Goal: Task Accomplishment & Management: Complete application form

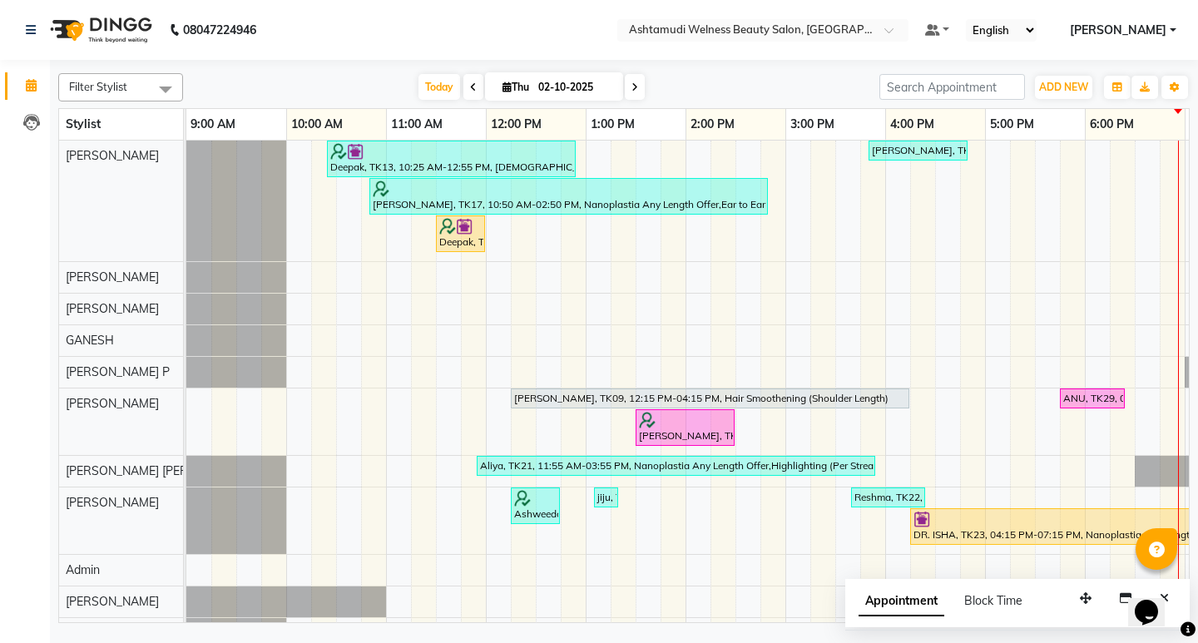
scroll to position [208, 0]
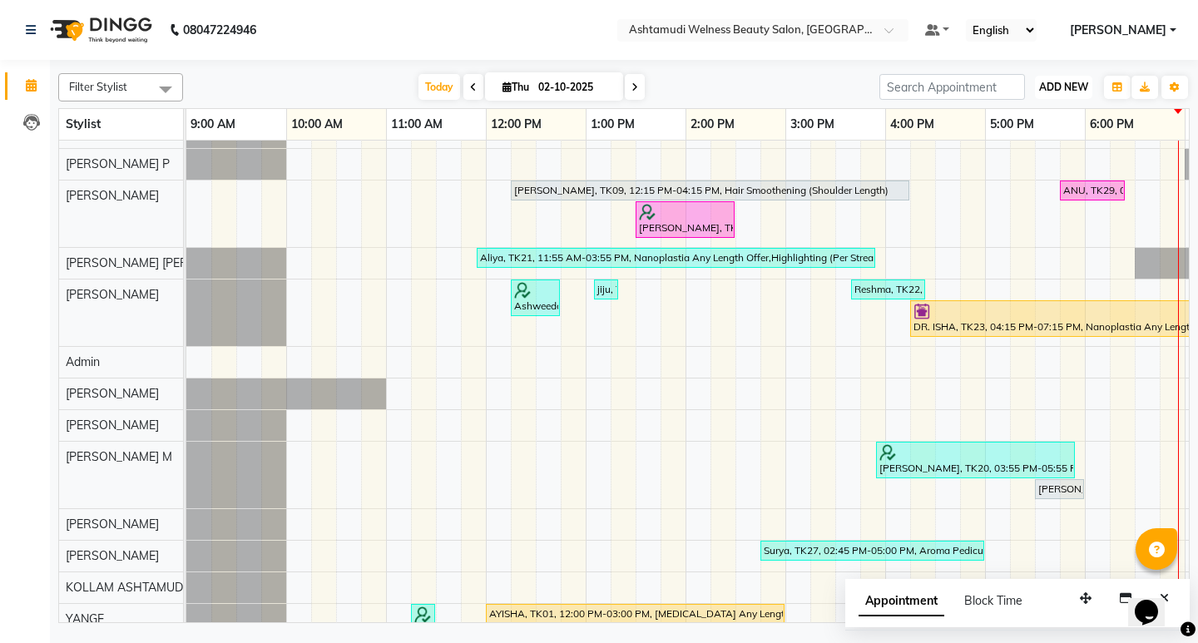
click at [1070, 87] on span "ADD NEW" at bounding box center [1063, 87] width 49 height 12
click at [634, 88] on icon at bounding box center [634, 87] width 7 height 10
type input "03-10-2025"
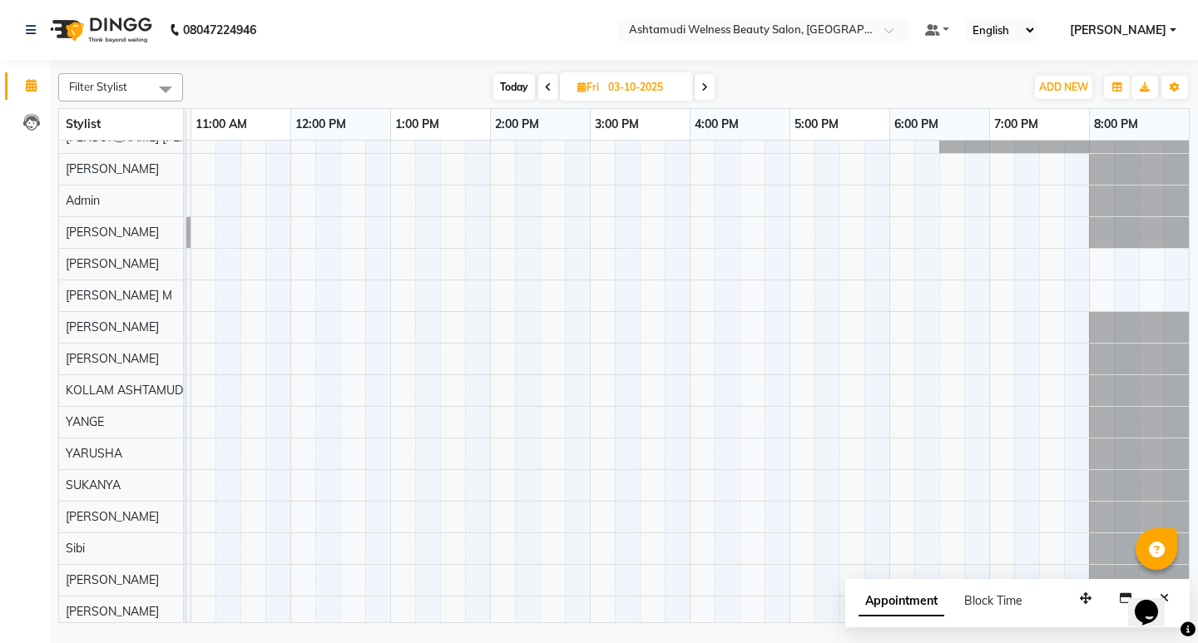
scroll to position [0, 0]
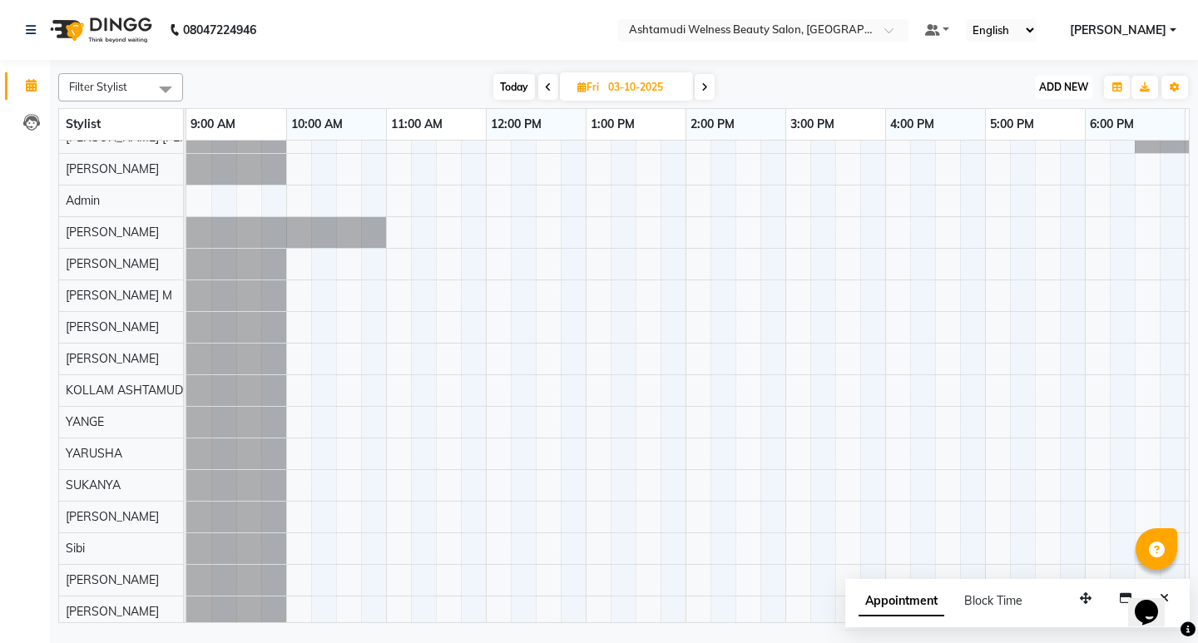
click at [1070, 84] on span "ADD NEW" at bounding box center [1063, 87] width 49 height 12
click at [1058, 112] on button "Add Appointment" at bounding box center [1025, 119] width 131 height 22
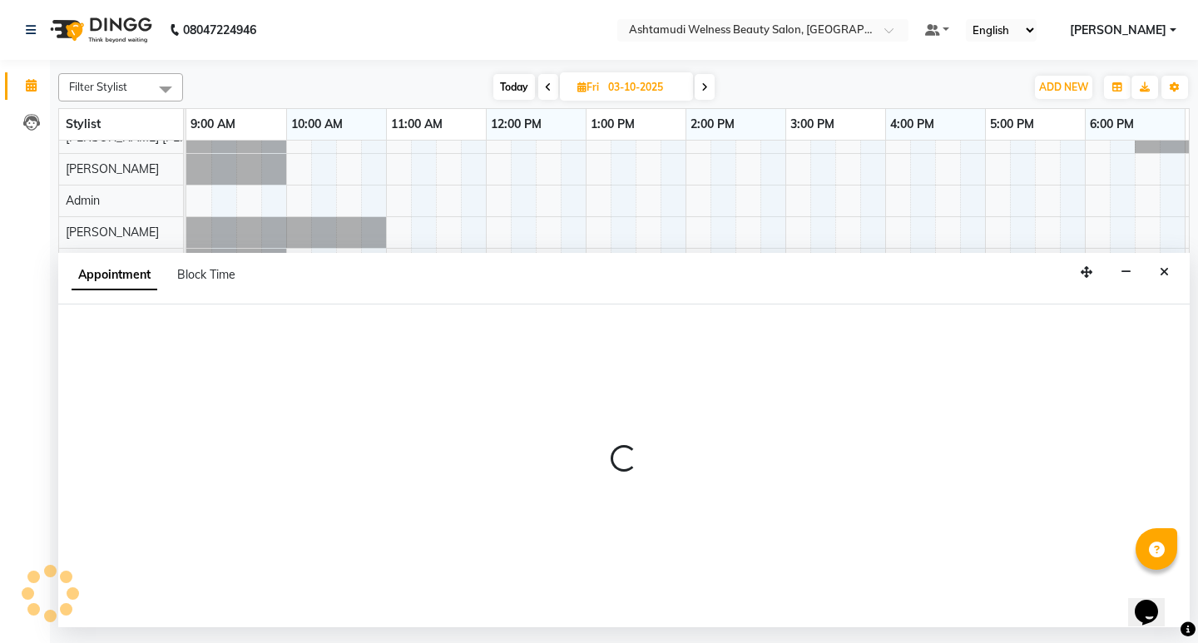
select select "600"
select select "tentative"
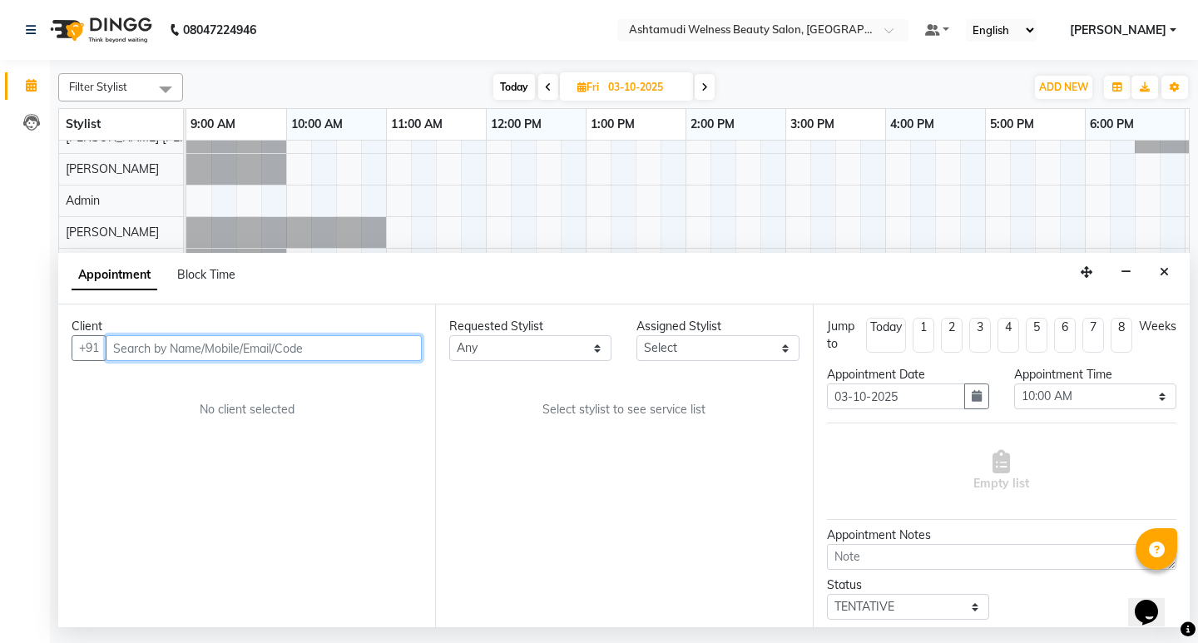
click at [195, 356] on input "text" at bounding box center [264, 348] width 316 height 26
paste input "919746565235"
click at [127, 346] on input "919746565235" at bounding box center [229, 348] width 247 height 26
type input "9746565235"
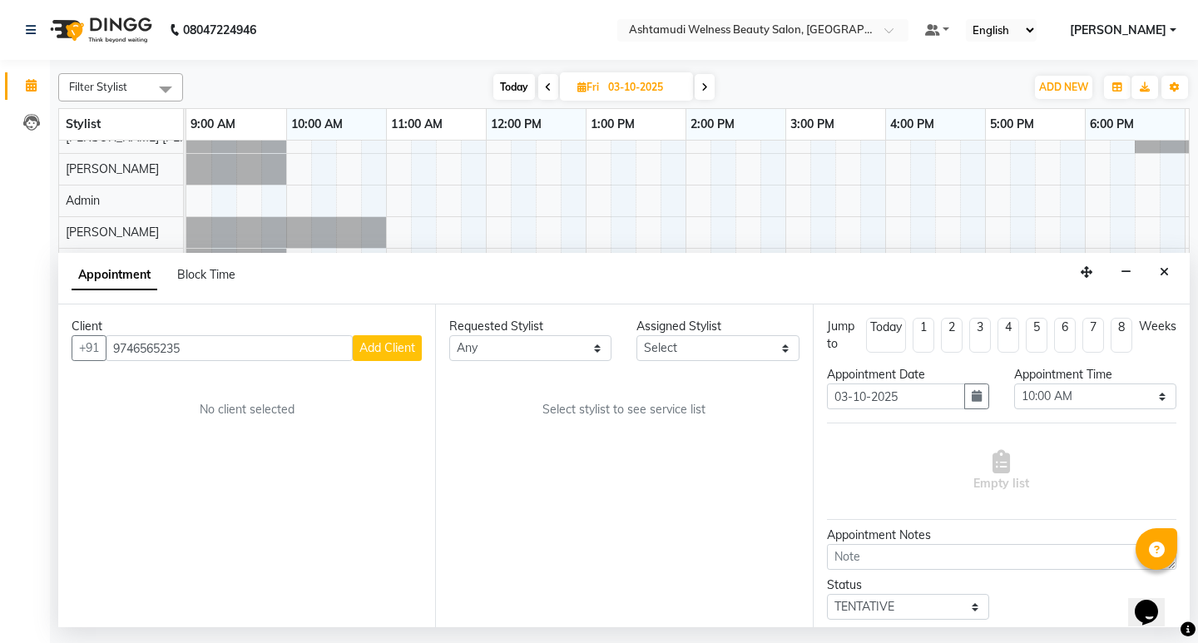
click at [387, 349] on span "Add Client" at bounding box center [387, 347] width 56 height 15
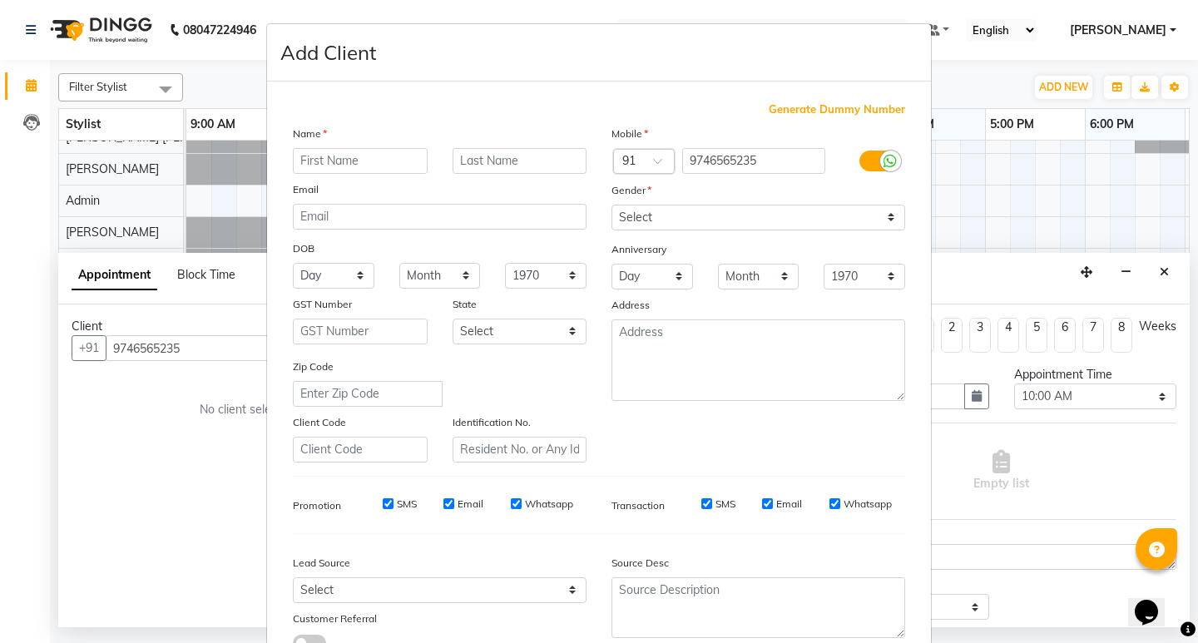
click at [349, 156] on input "text" at bounding box center [360, 161] width 135 height 26
type input "FATHIMA"
click at [645, 211] on select "Select [DEMOGRAPHIC_DATA] [DEMOGRAPHIC_DATA] Other Prefer Not To Say" at bounding box center [758, 218] width 294 height 26
select select "[DEMOGRAPHIC_DATA]"
click at [611, 205] on select "Select [DEMOGRAPHIC_DATA] [DEMOGRAPHIC_DATA] Other Prefer Not To Say" at bounding box center [758, 218] width 294 height 26
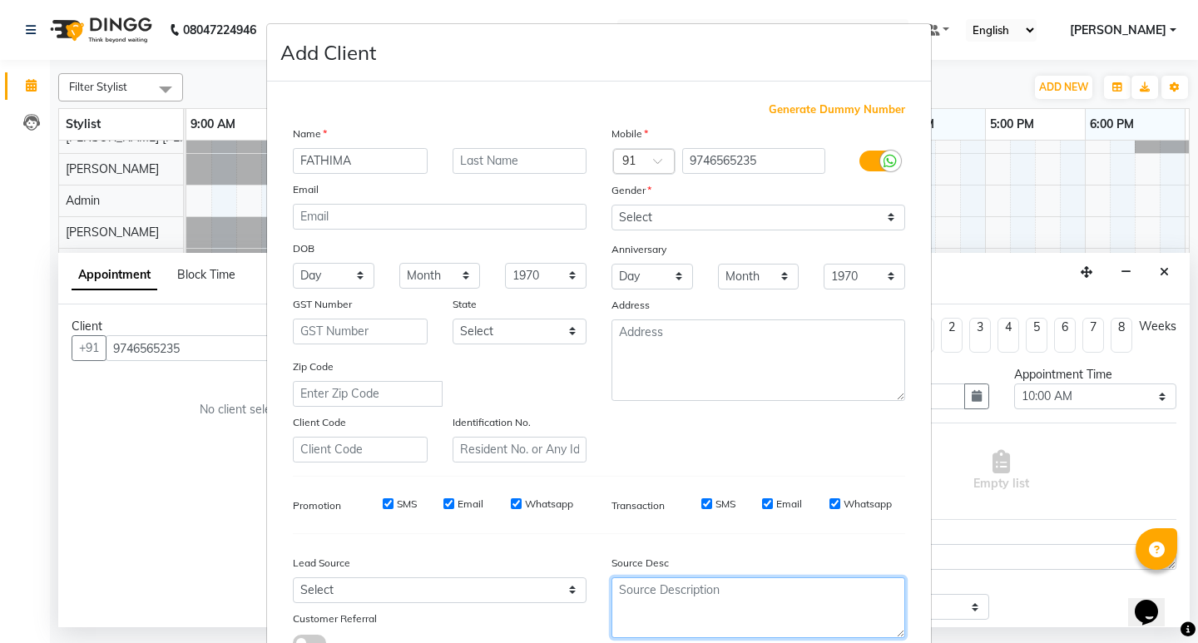
click at [643, 611] on textarea at bounding box center [758, 607] width 294 height 61
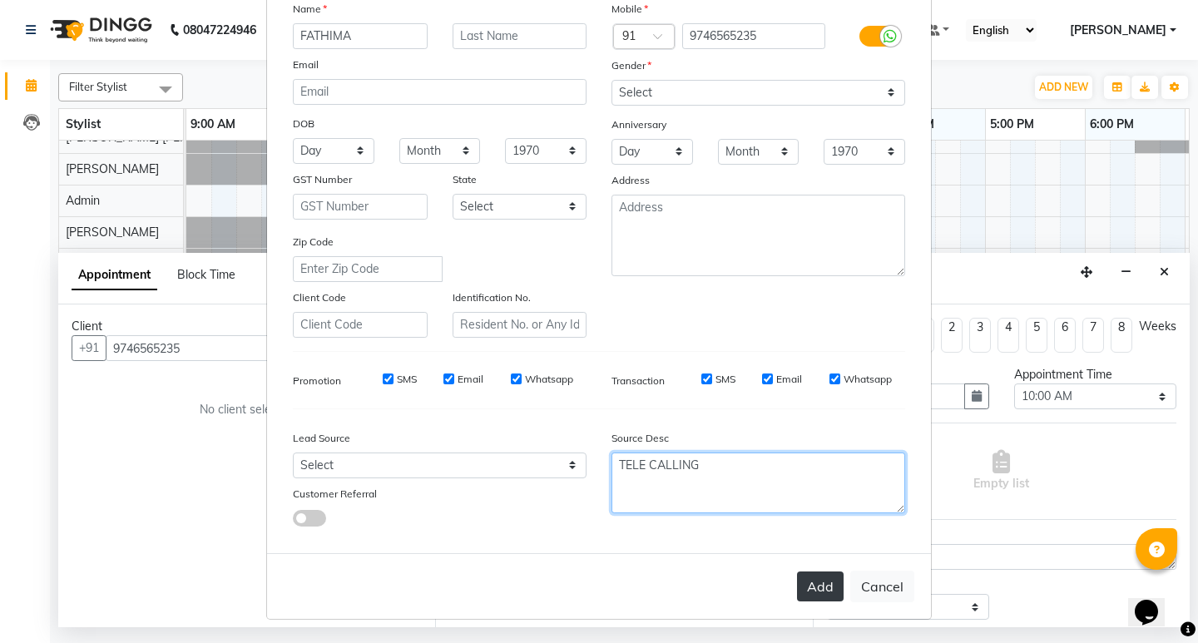
type textarea "TELE CALLING"
click at [813, 590] on button "Add" at bounding box center [820, 586] width 47 height 30
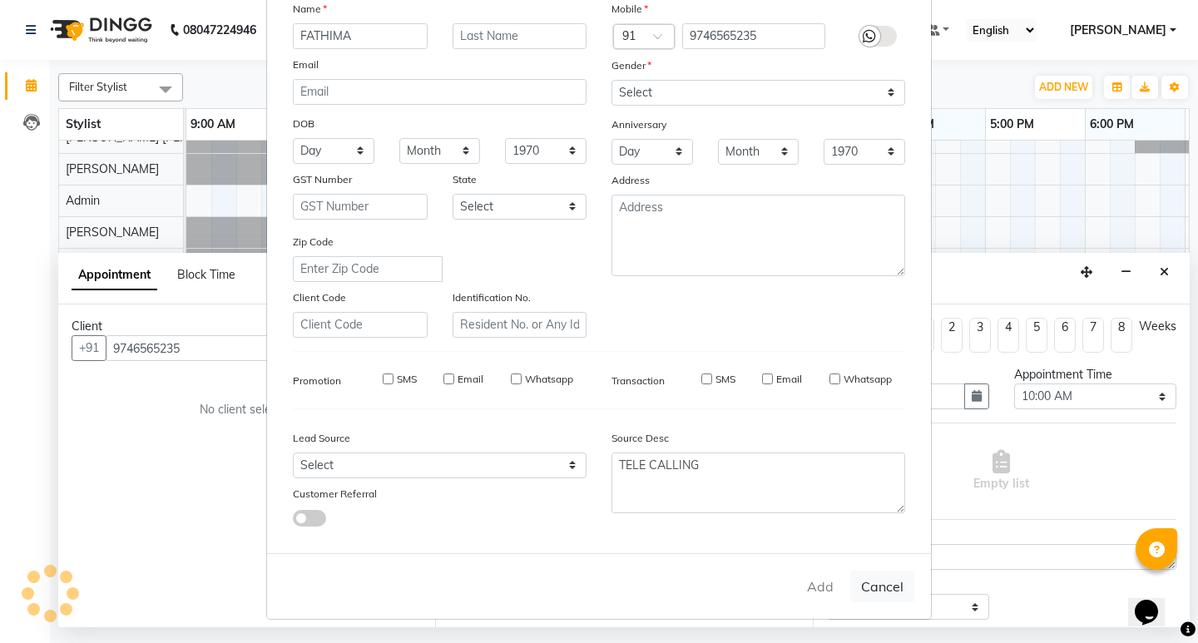
type input "97******35"
select select
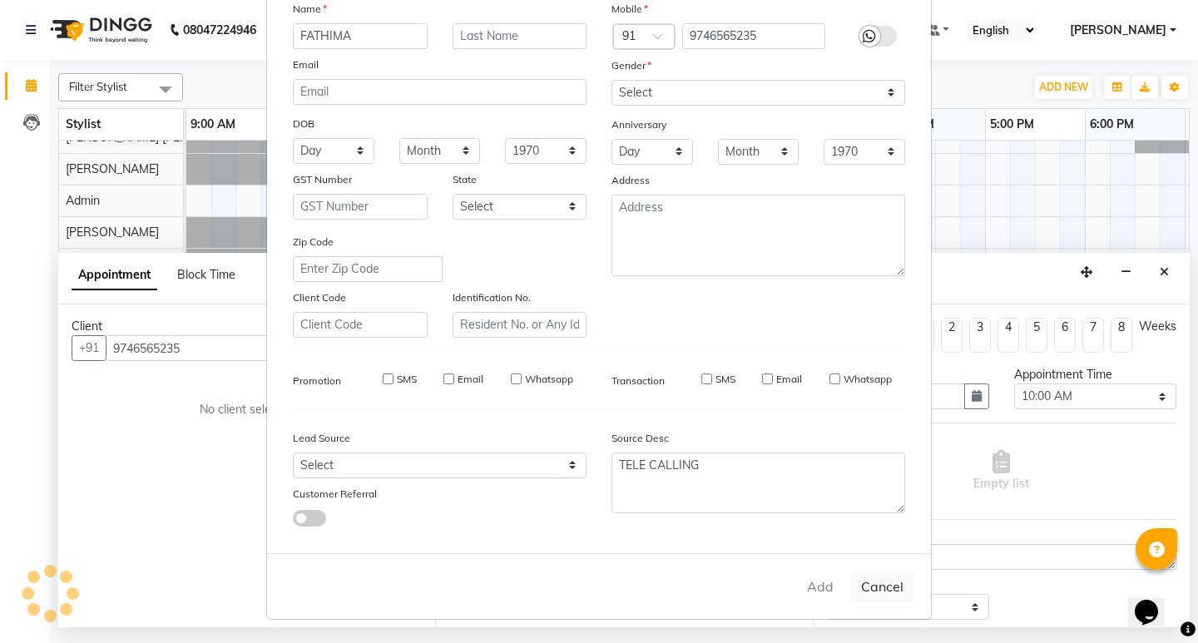
select select
checkbox input "false"
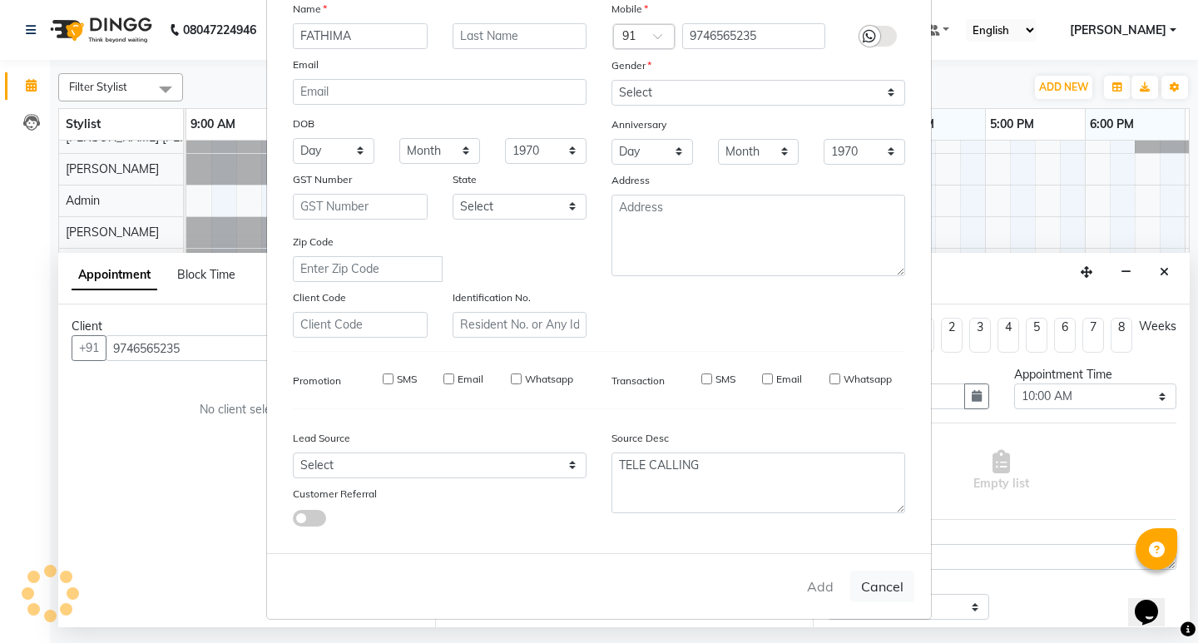
checkbox input "false"
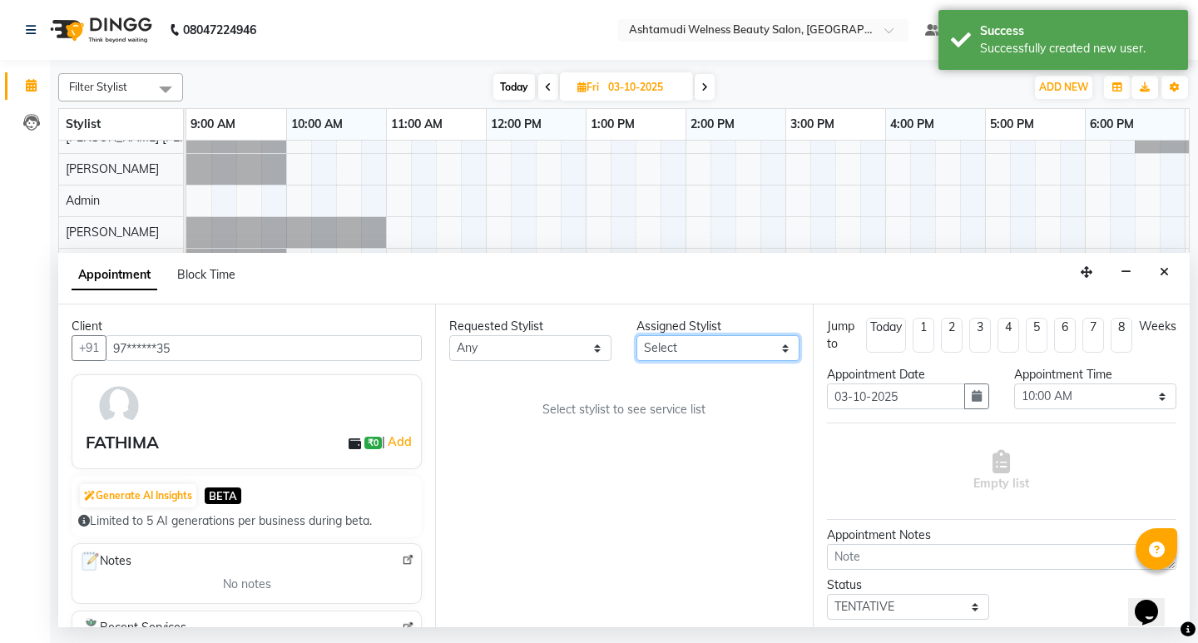
click at [757, 352] on select "Select [PERSON_NAME] Admin [PERSON_NAME] [PERSON_NAME] [PERSON_NAME] M [PERSON_…" at bounding box center [717, 348] width 162 height 26
select select "25976"
click at [636, 335] on select "Select [PERSON_NAME] Admin [PERSON_NAME] [PERSON_NAME] [PERSON_NAME] M [PERSON_…" at bounding box center [717, 348] width 162 height 26
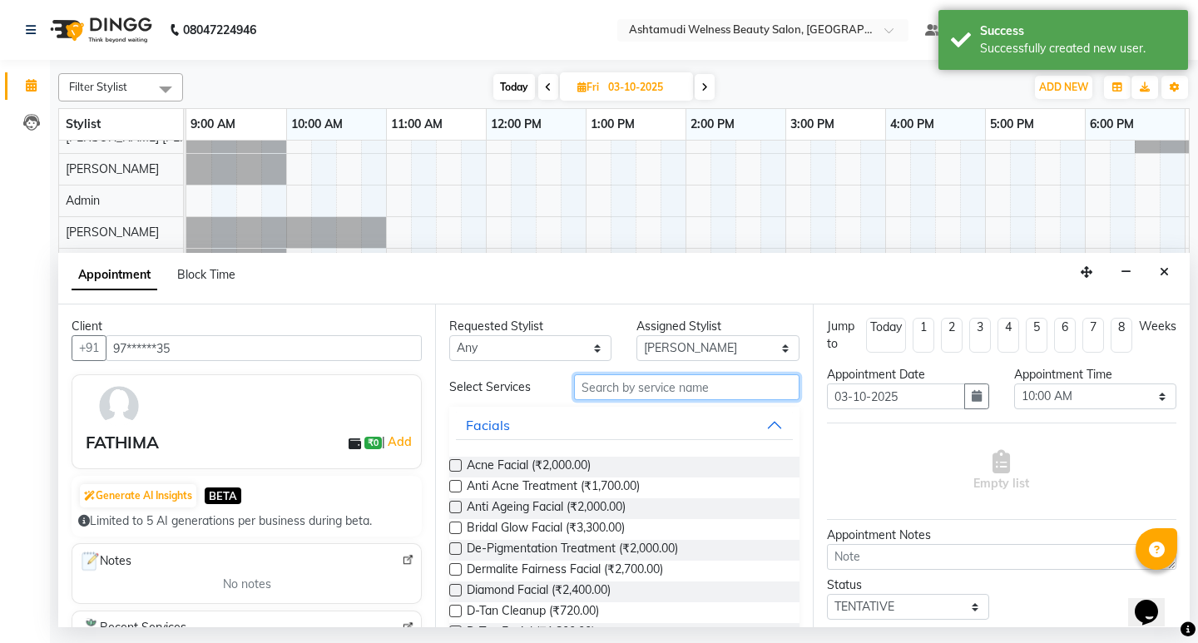
click at [660, 384] on input "text" at bounding box center [686, 387] width 225 height 26
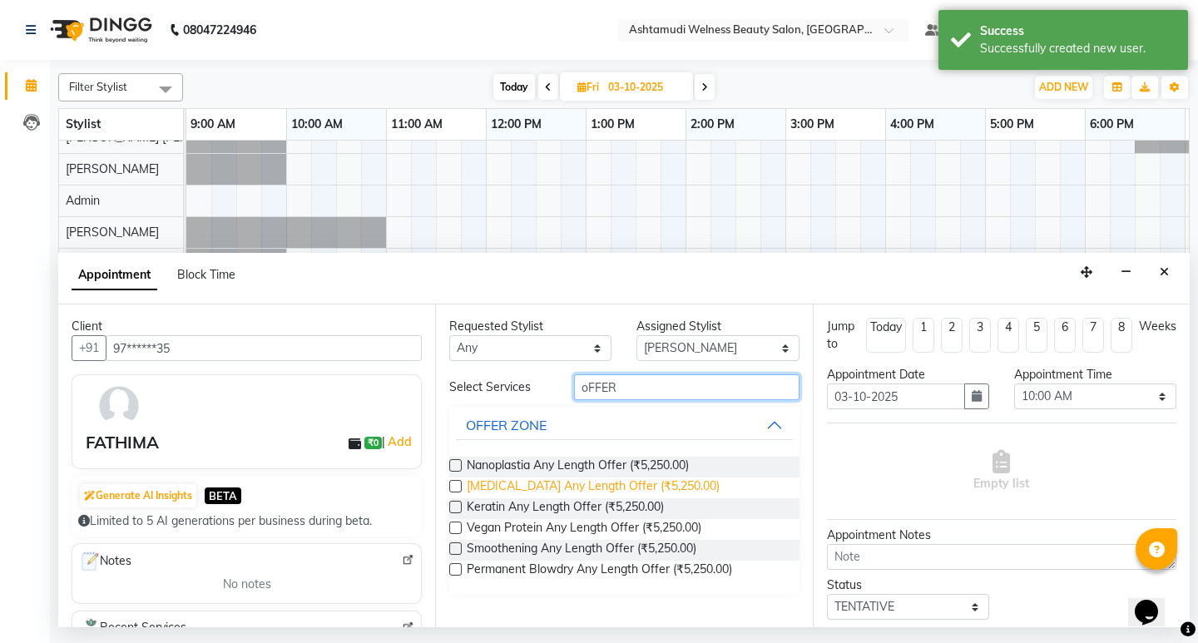
type input "oFFER"
click at [598, 480] on span "[MEDICAL_DATA] Any Length Offer (₹5,250.00)" at bounding box center [593, 487] width 253 height 21
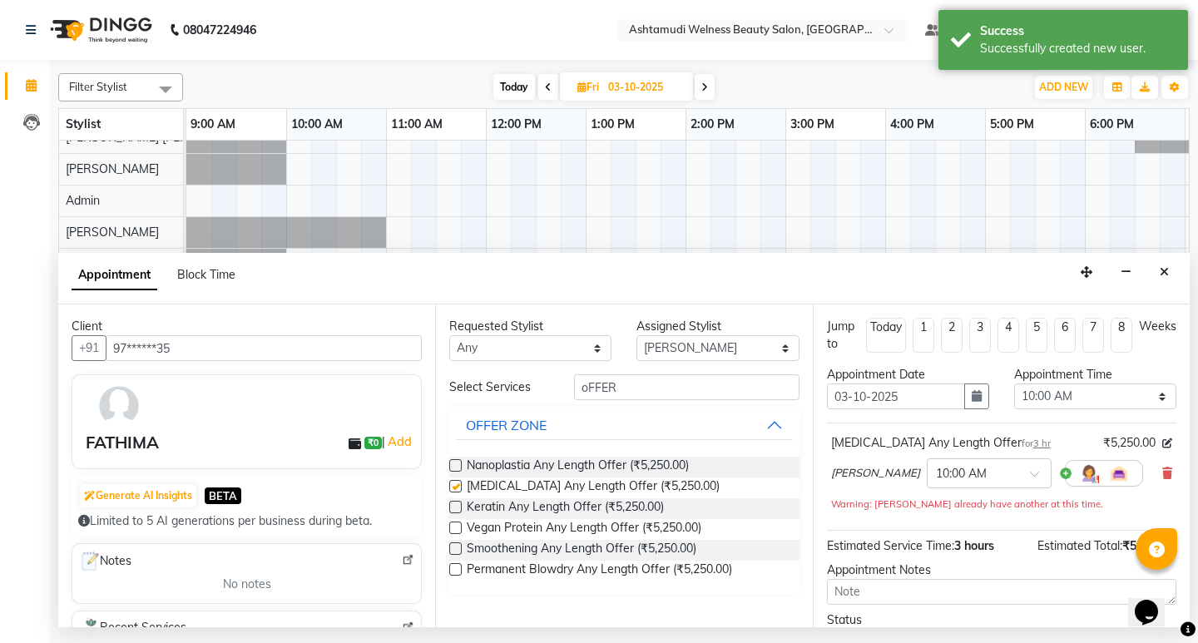
checkbox input "false"
click at [1075, 390] on div "Appointment Time Select 10:00 AM 10:15 AM 10:30 AM 10:45 AM 11:00 AM 11:15 AM 1…" at bounding box center [1094, 394] width 187 height 57
click at [1075, 390] on select "Select 10:00 AM 10:15 AM 10:30 AM 10:45 AM 11:00 AM 11:15 AM 11:30 AM 11:45 AM …" at bounding box center [1095, 396] width 162 height 26
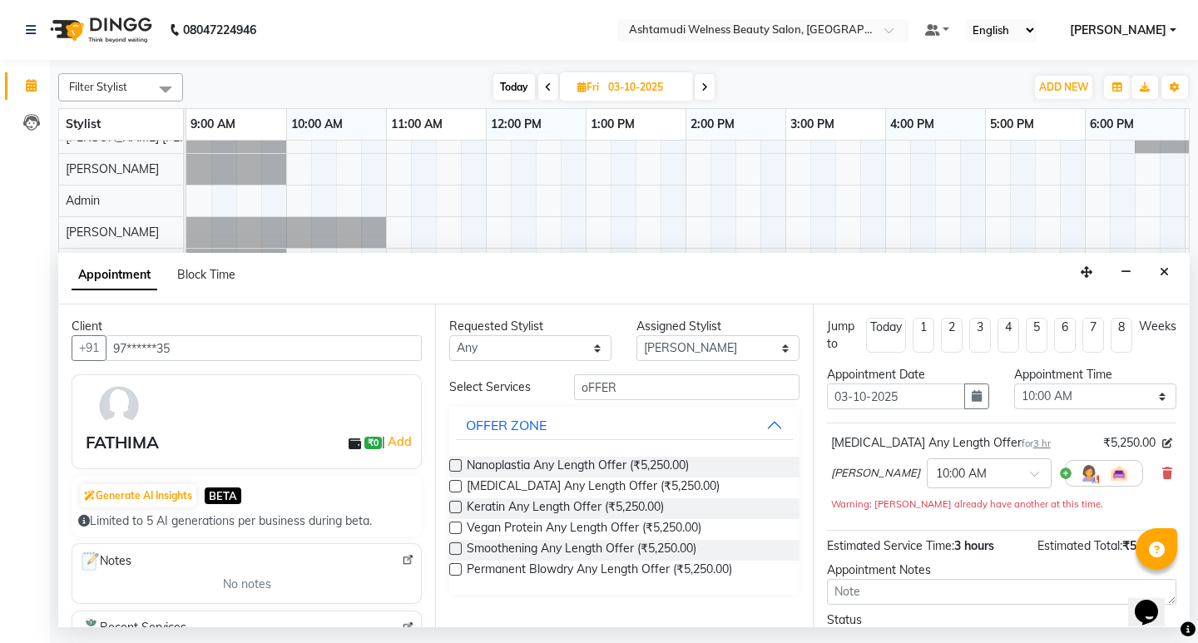
click at [1045, 432] on div "[MEDICAL_DATA] Any Length Offer for 3 hr ₹5,250.00 KOLLAM ASHTAMUDI × 10:00 AM …" at bounding box center [1001, 473] width 349 height 87
click at [1082, 398] on select "Select 10:00 AM 10:15 AM 10:30 AM 10:45 AM 11:00 AM 11:15 AM 11:30 AM 11:45 AM …" at bounding box center [1095, 396] width 162 height 26
select select "660"
click at [1014, 383] on select "Select 10:00 AM 10:15 AM 10:30 AM 10:45 AM 11:00 AM 11:15 AM 11:30 AM 11:45 AM …" at bounding box center [1095, 396] width 162 height 26
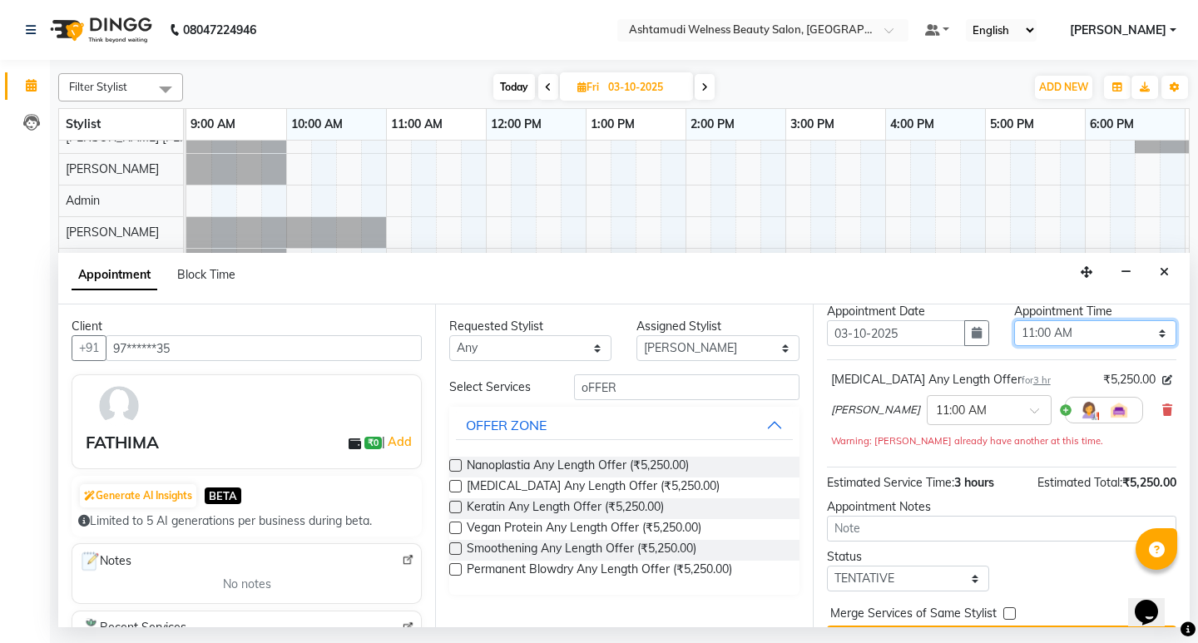
scroll to position [107, 0]
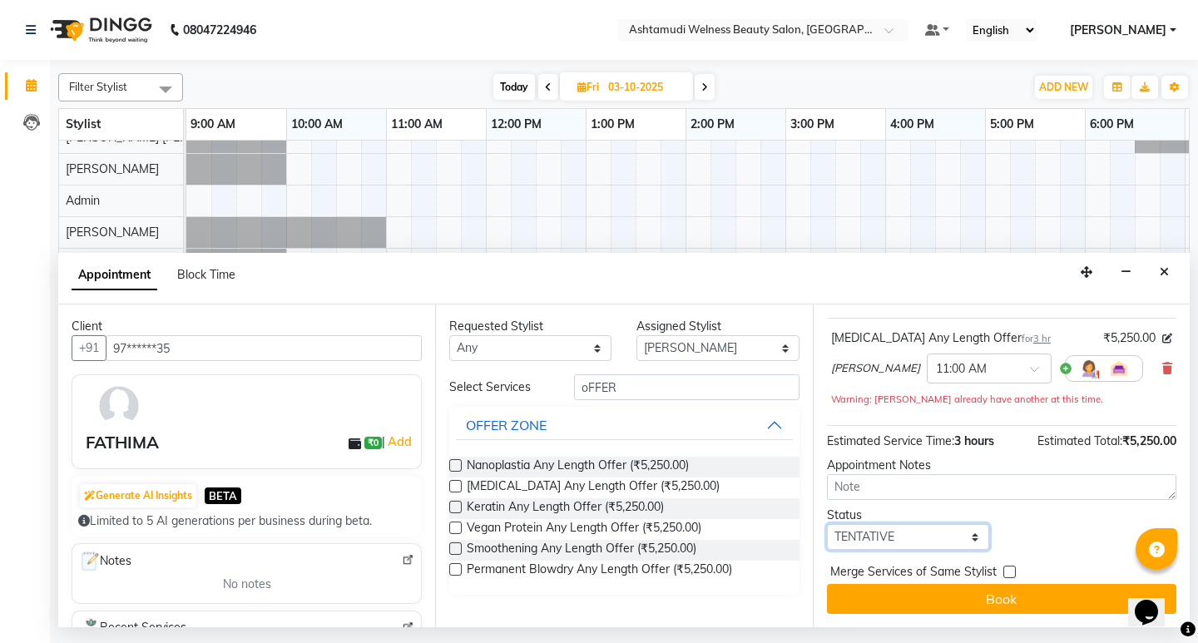
drag, startPoint x: 933, startPoint y: 533, endPoint x: 948, endPoint y: 536, distance: 15.2
click at [933, 533] on select "Select TENTATIVE CONFIRM UPCOMING" at bounding box center [908, 537] width 162 height 26
select select "confirm booking"
click at [827, 524] on select "Select TENTATIVE CONFIRM UPCOMING" at bounding box center [908, 537] width 162 height 26
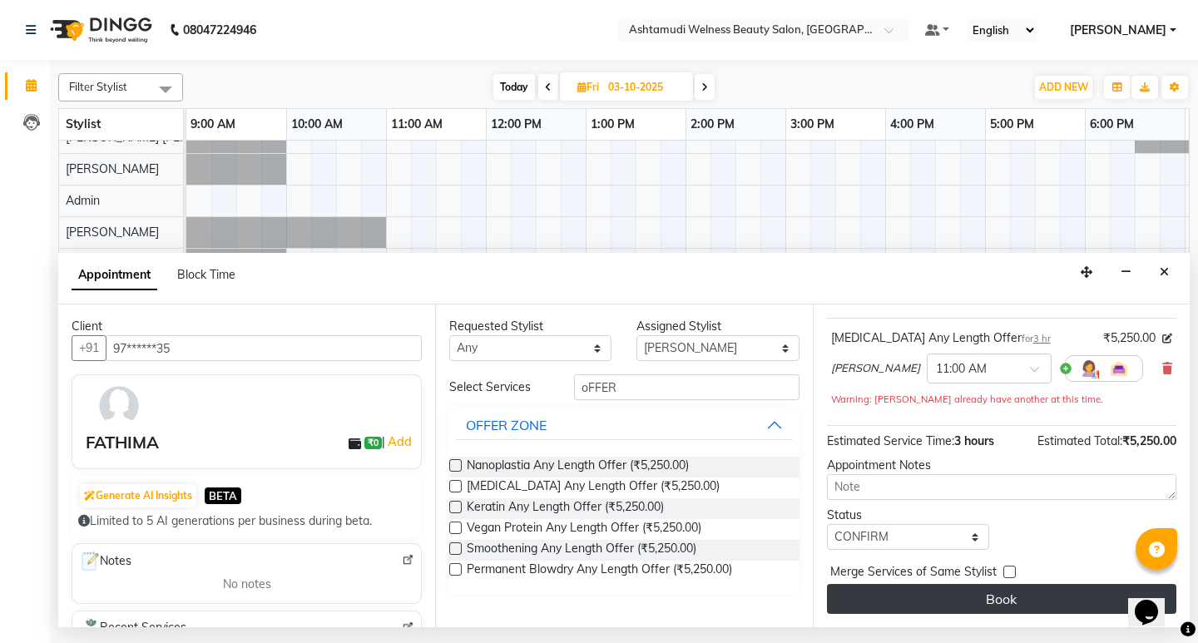
click at [1007, 608] on button "Book" at bounding box center [1001, 599] width 349 height 30
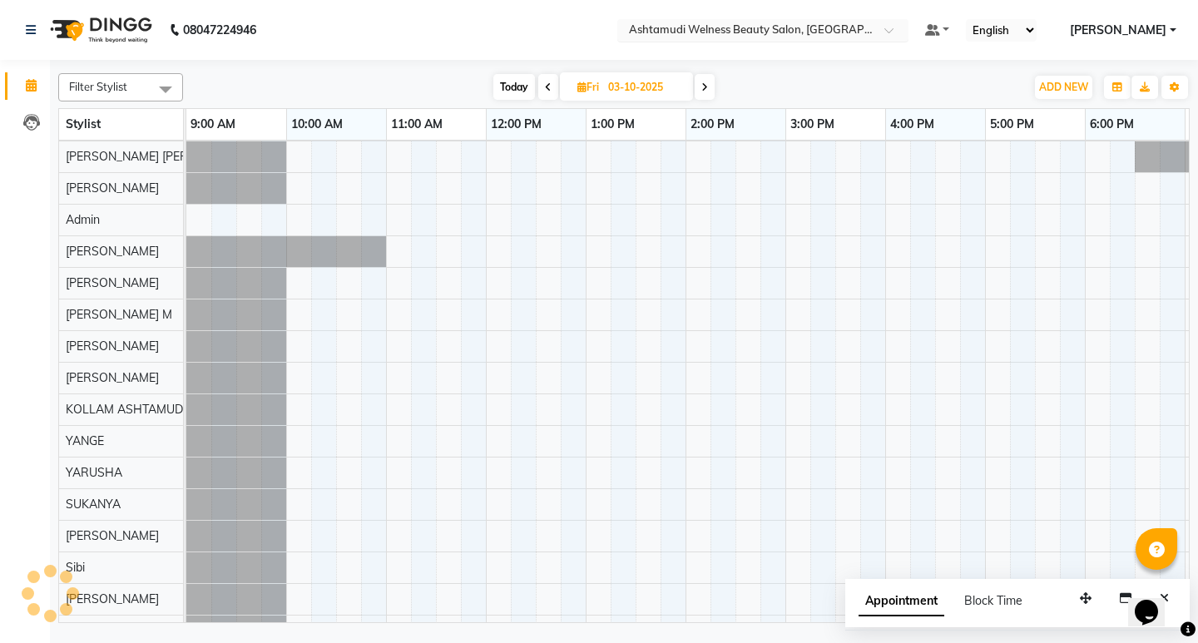
click at [908, 34] on div at bounding box center [762, 31] width 291 height 17
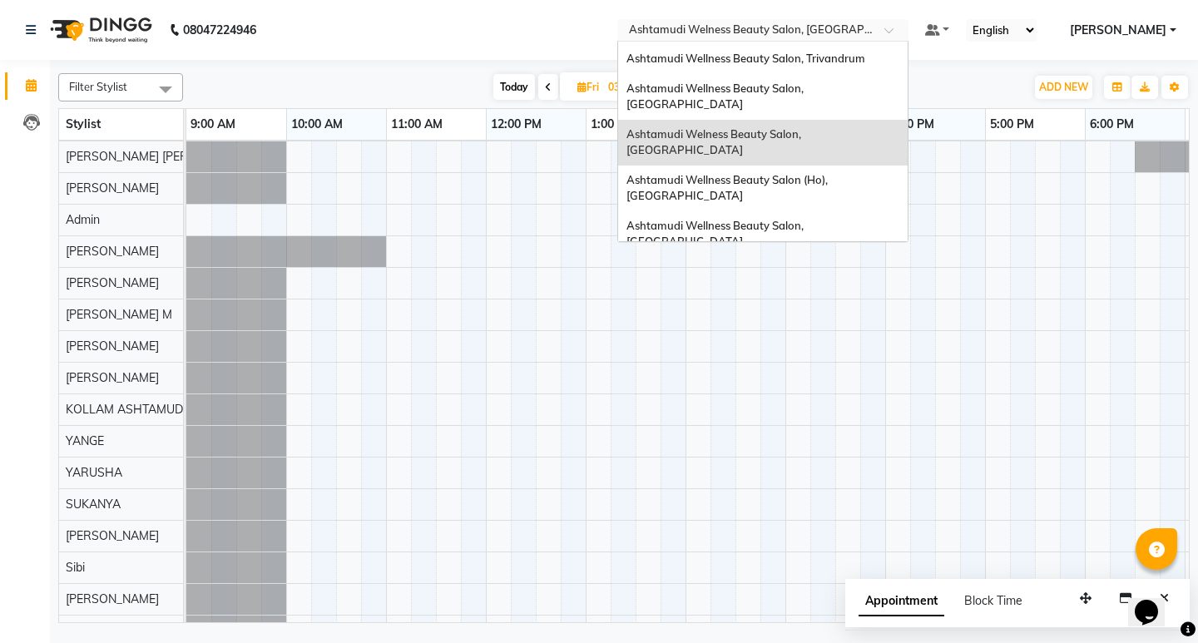
scroll to position [260, 0]
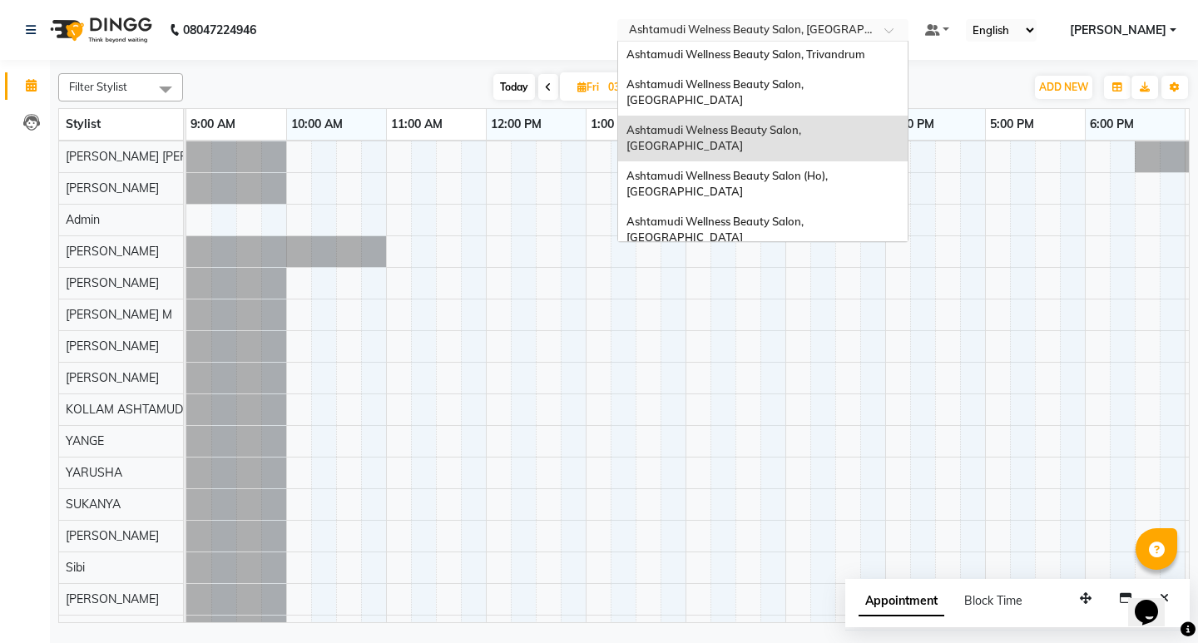
click at [889, 373] on div "Ashtamudi Unisex Salon, Dreams Mall, Dreams Mall Kottiyam" at bounding box center [762, 396] width 289 height 46
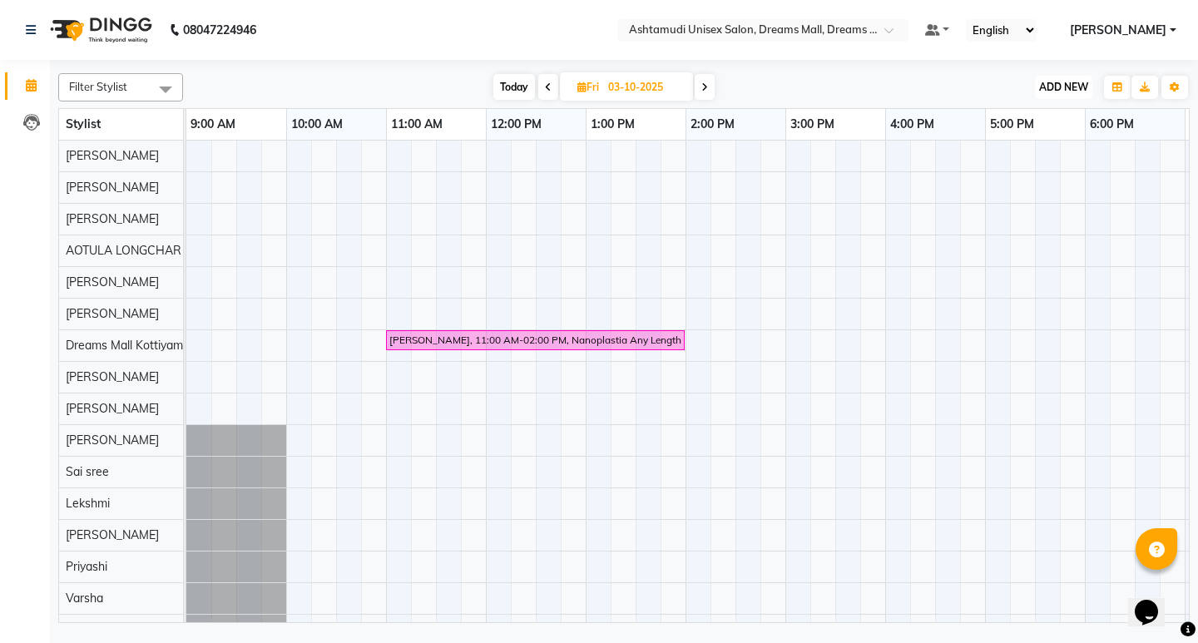
click at [1045, 83] on span "ADD NEW" at bounding box center [1063, 87] width 49 height 12
click at [1017, 125] on button "Add Appointment" at bounding box center [1025, 119] width 131 height 22
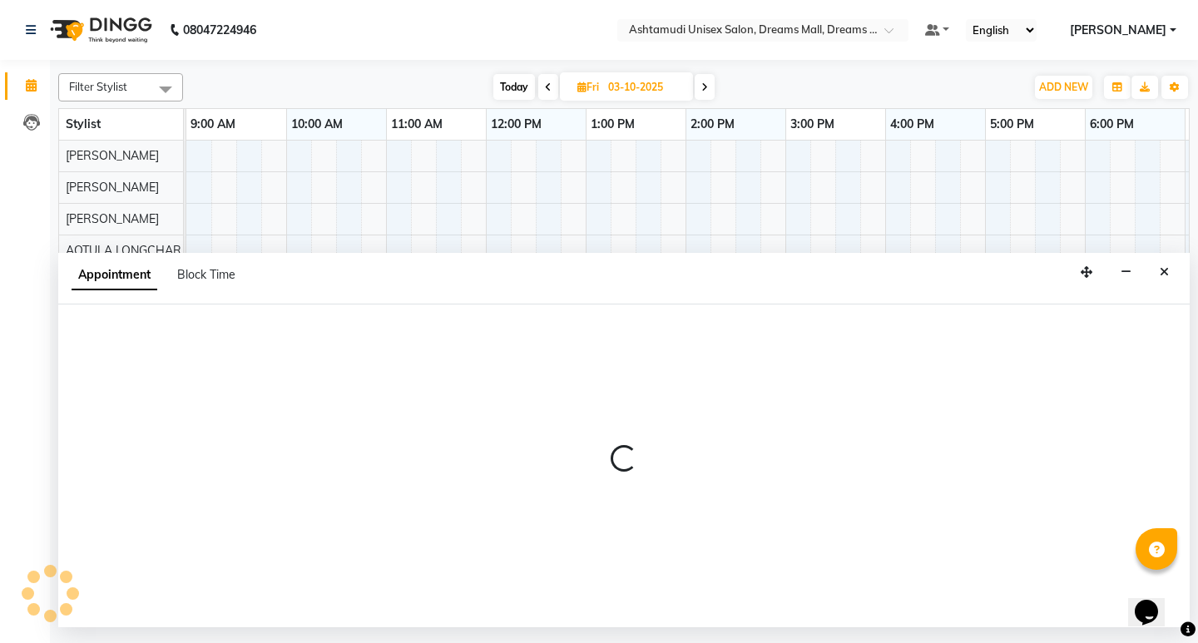
select select "600"
select select "tentative"
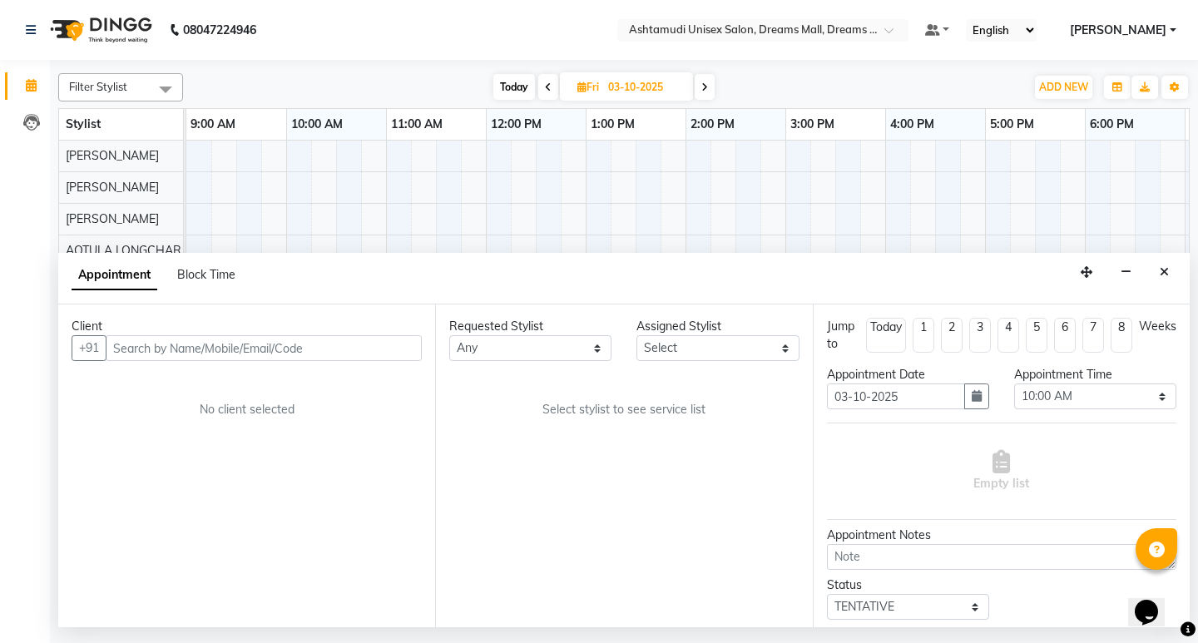
click at [250, 349] on input "text" at bounding box center [264, 348] width 316 height 26
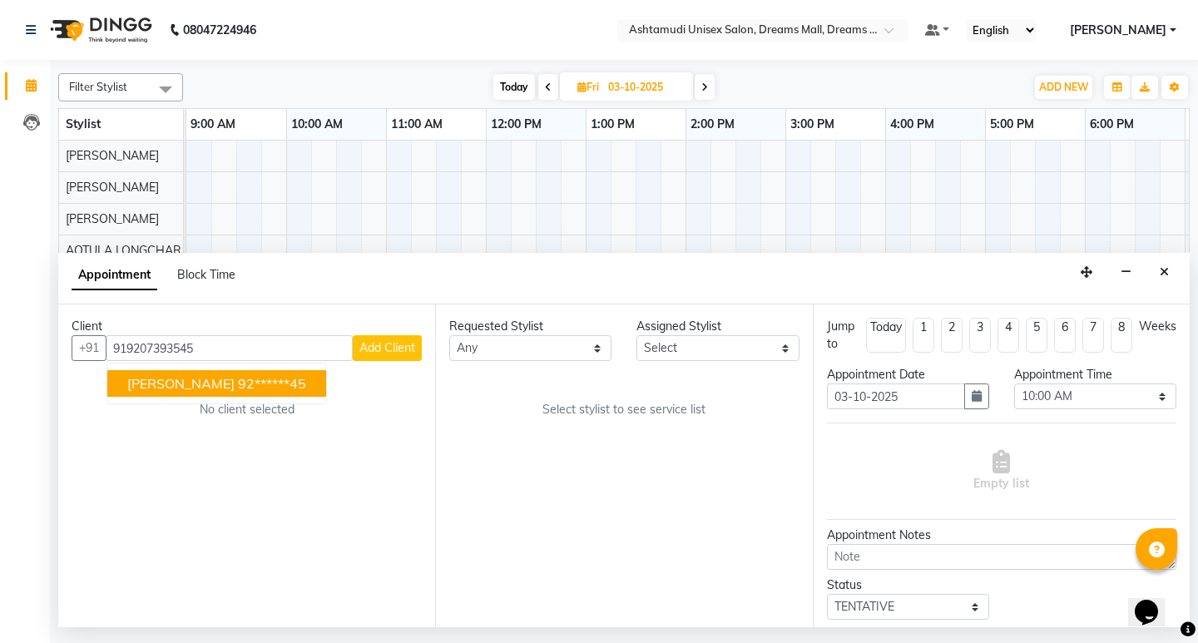
click at [146, 385] on span "NIMITHA" at bounding box center [180, 383] width 107 height 17
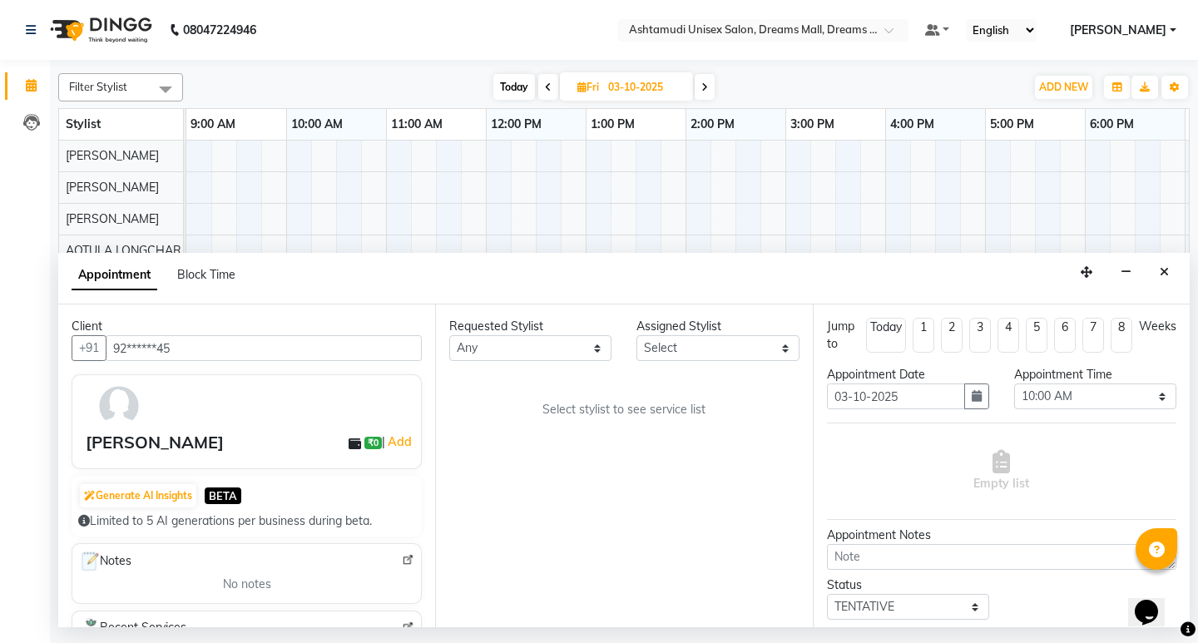
type input "92******45"
click at [720, 339] on select "Select Adil ANJANA AOTULA LONGCHAR ARUN VASUDEV BIKI SARKI BINU SHERPA Dreams M…" at bounding box center [717, 348] width 162 height 26
select select "63210"
click at [636, 335] on select "Select Adil ANJANA AOTULA LONGCHAR ARUN VASUDEV BIKI SARKI BINU SHERPA Dreams M…" at bounding box center [717, 348] width 162 height 26
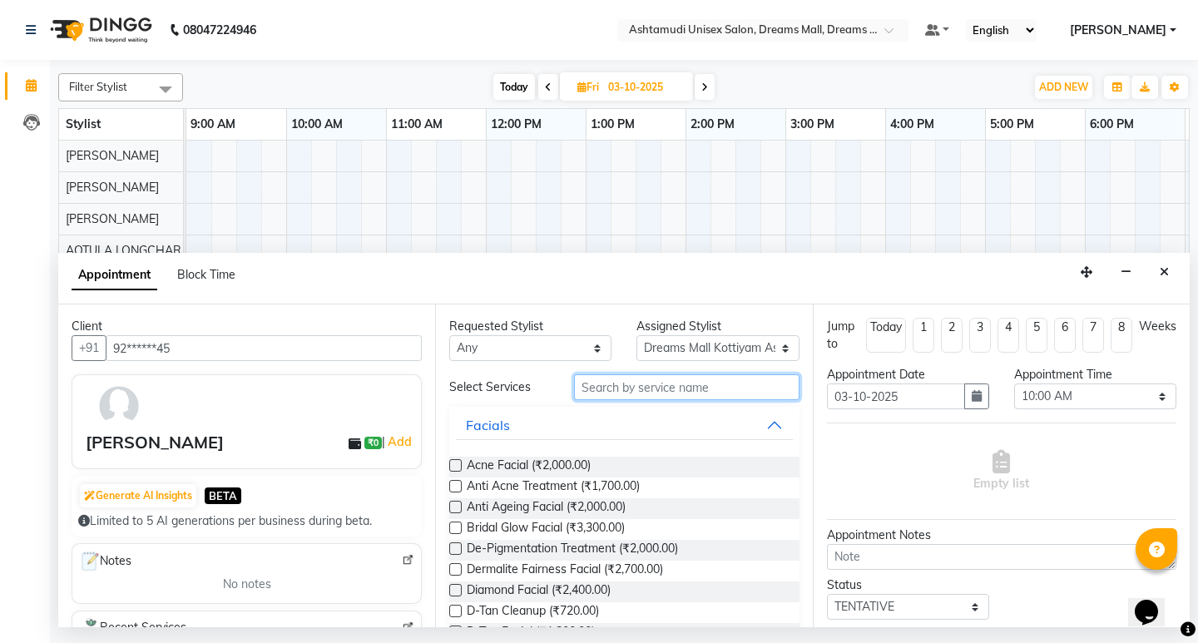
click at [656, 389] on input "text" at bounding box center [686, 387] width 225 height 26
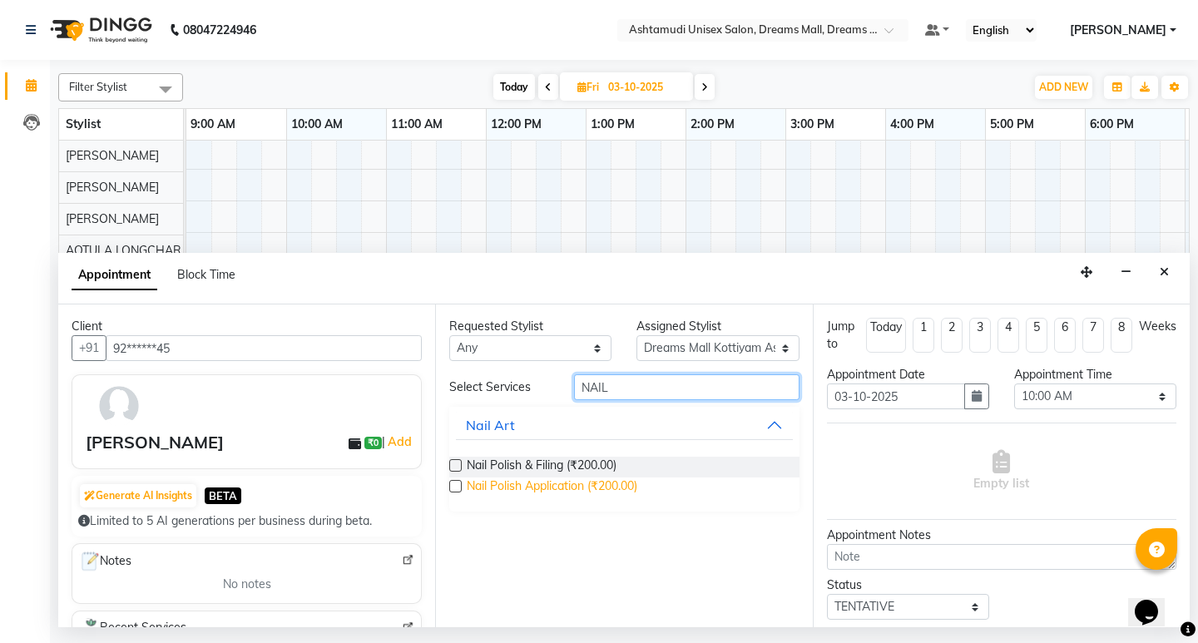
scroll to position [99, 0]
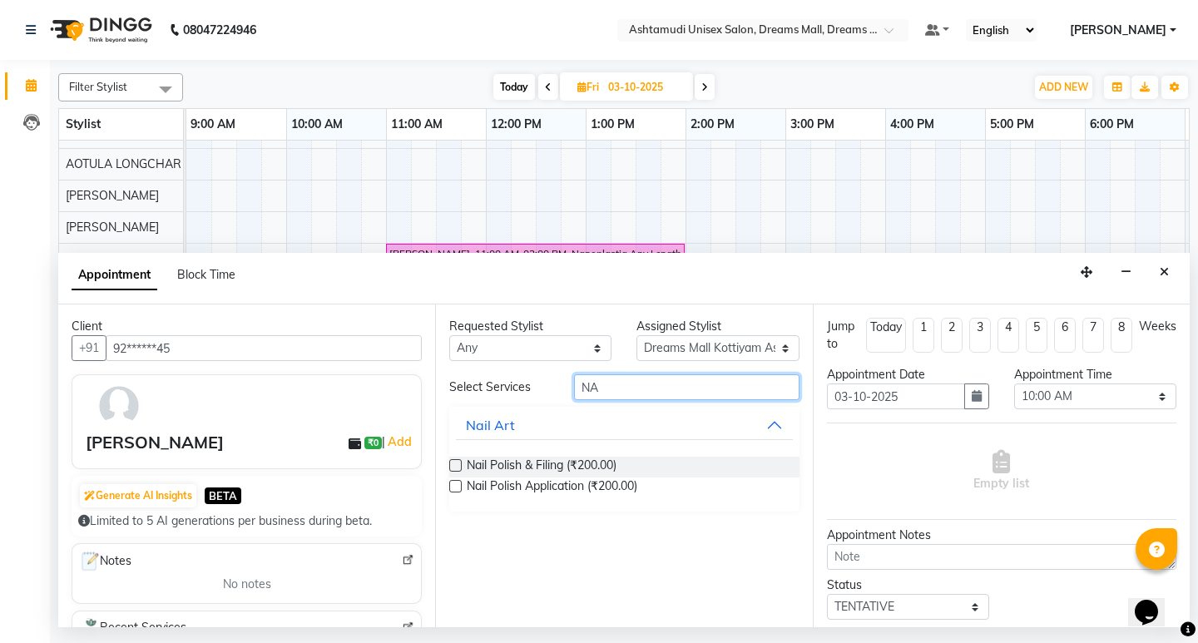
type input "N"
type input "EXT"
click at [605, 459] on div "Gel Extension (₹2,300.00)" at bounding box center [623, 467] width 349 height 21
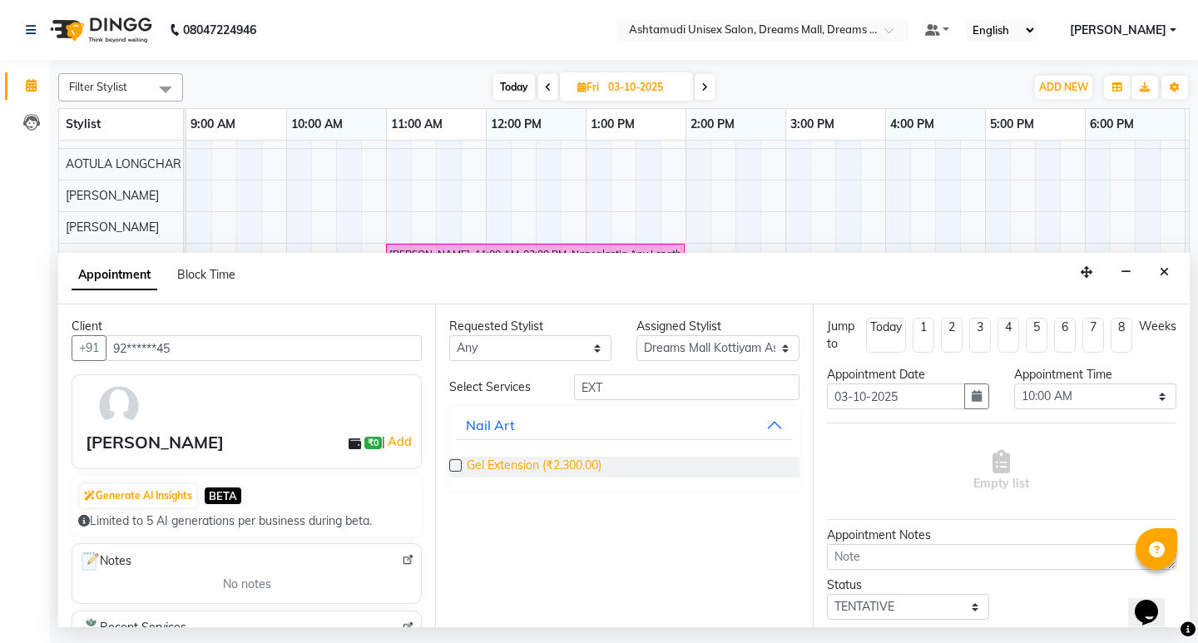
click at [594, 466] on span "Gel Extension (₹2,300.00)" at bounding box center [534, 467] width 135 height 21
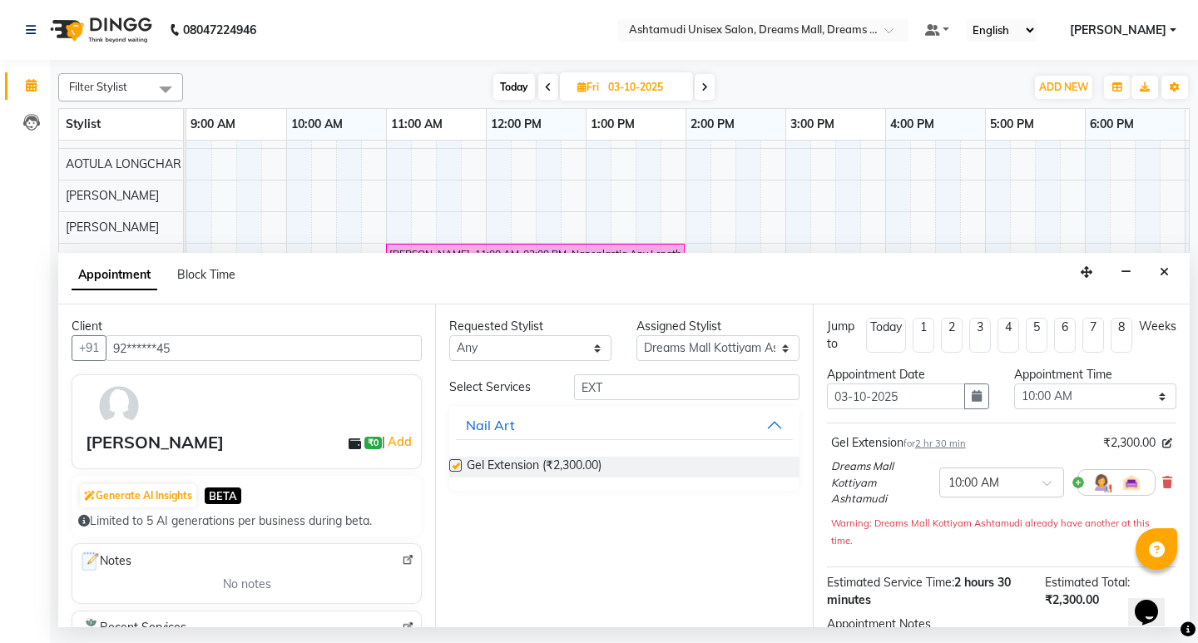
checkbox input "false"
click at [1057, 400] on select "Select 10:00 AM 10:15 AM 10:30 AM 10:45 AM 11:00 AM 11:15 AM 11:30 AM 11:45 AM …" at bounding box center [1095, 396] width 162 height 26
select select "1020"
click at [1014, 383] on select "Select 10:00 AM 10:15 AM 10:30 AM 10:45 AM 11:00 AM 11:15 AM 11:30 AM 11:45 AM …" at bounding box center [1095, 396] width 162 height 26
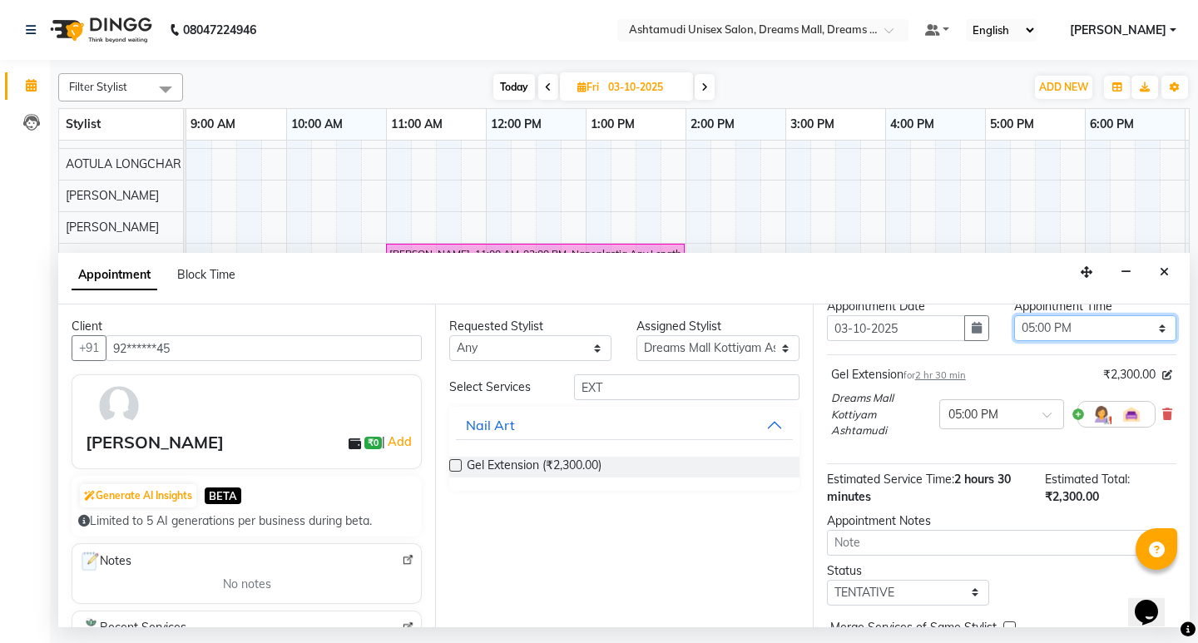
scroll to position [0, 0]
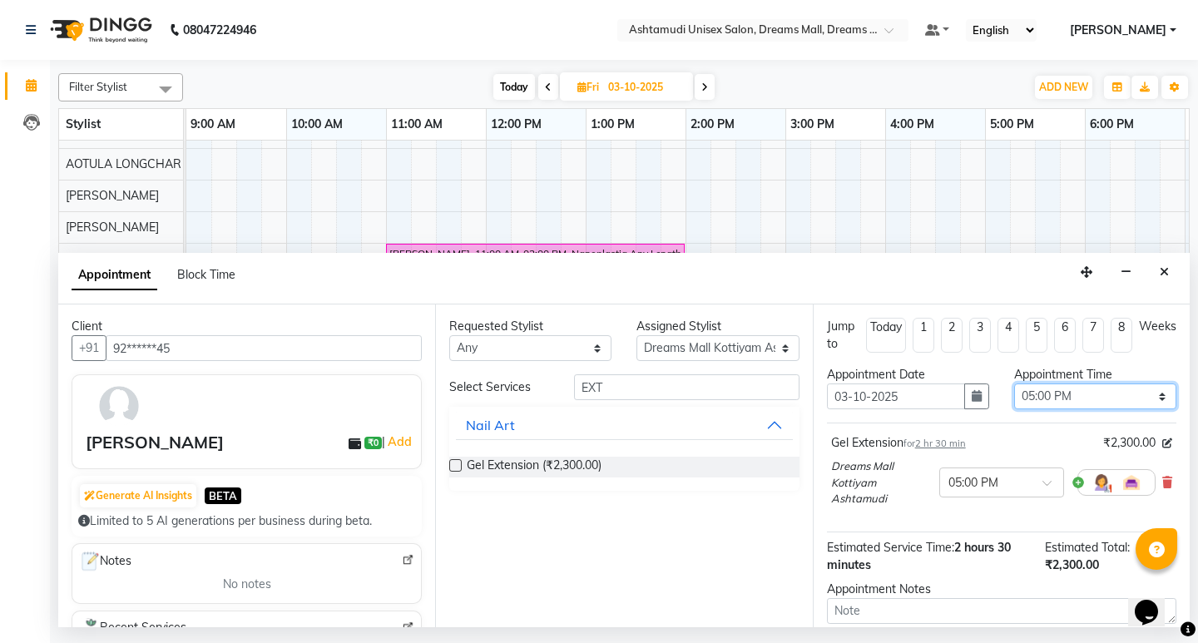
click at [1096, 393] on select "Select 10:00 AM 10:15 AM 10:30 AM 10:45 AM 11:00 AM 11:15 AM 11:30 AM 11:45 AM …" at bounding box center [1095, 396] width 162 height 26
click at [1014, 383] on select "Select 10:00 AM 10:15 AM 10:30 AM 10:45 AM 11:00 AM 11:15 AM 11:30 AM 11:45 AM …" at bounding box center [1095, 396] width 162 height 26
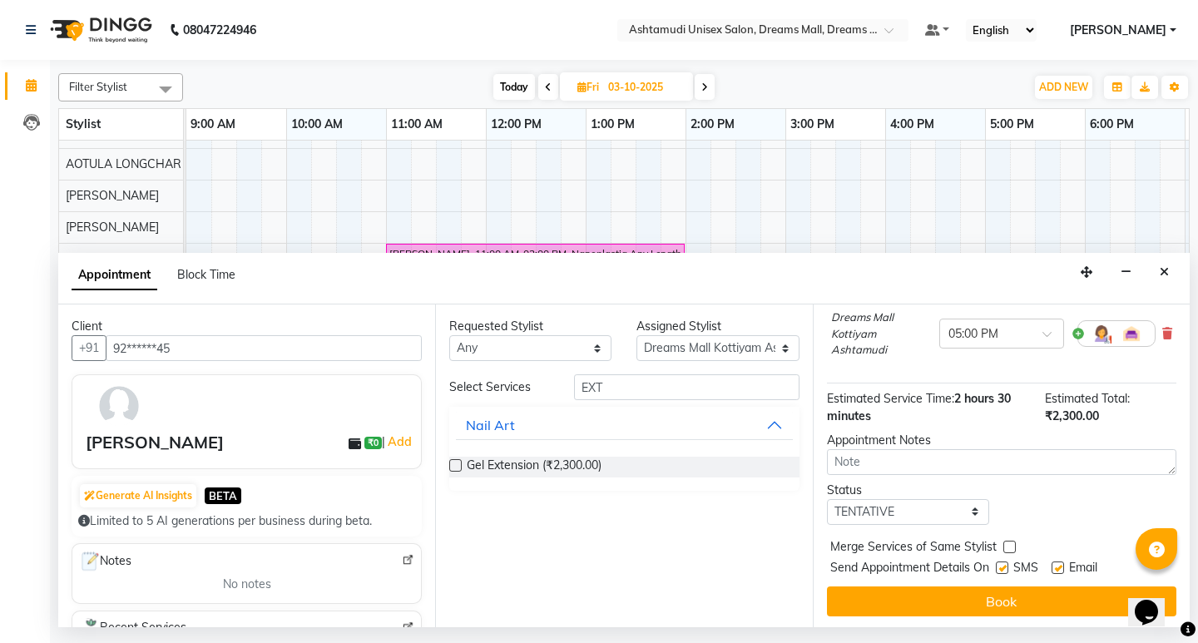
scroll to position [151, 0]
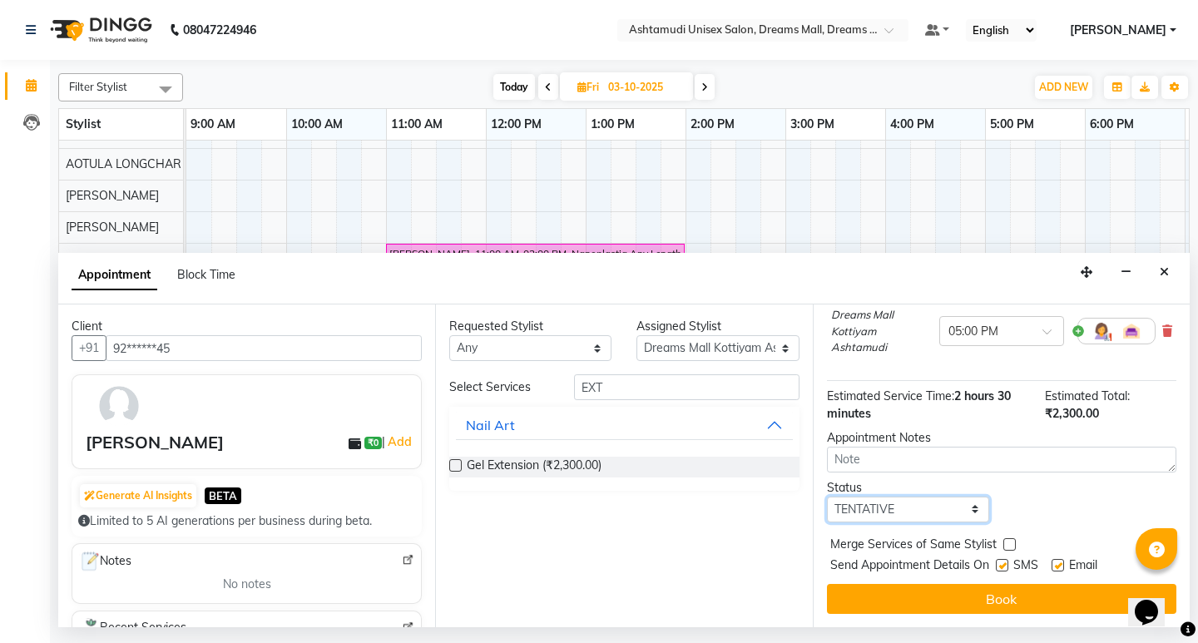
click at [958, 513] on select "Select TENTATIVE CONFIRM UPCOMING" at bounding box center [908, 510] width 162 height 26
select select "confirm booking"
click at [827, 497] on select "Select TENTATIVE CONFIRM UPCOMING" at bounding box center [908, 510] width 162 height 26
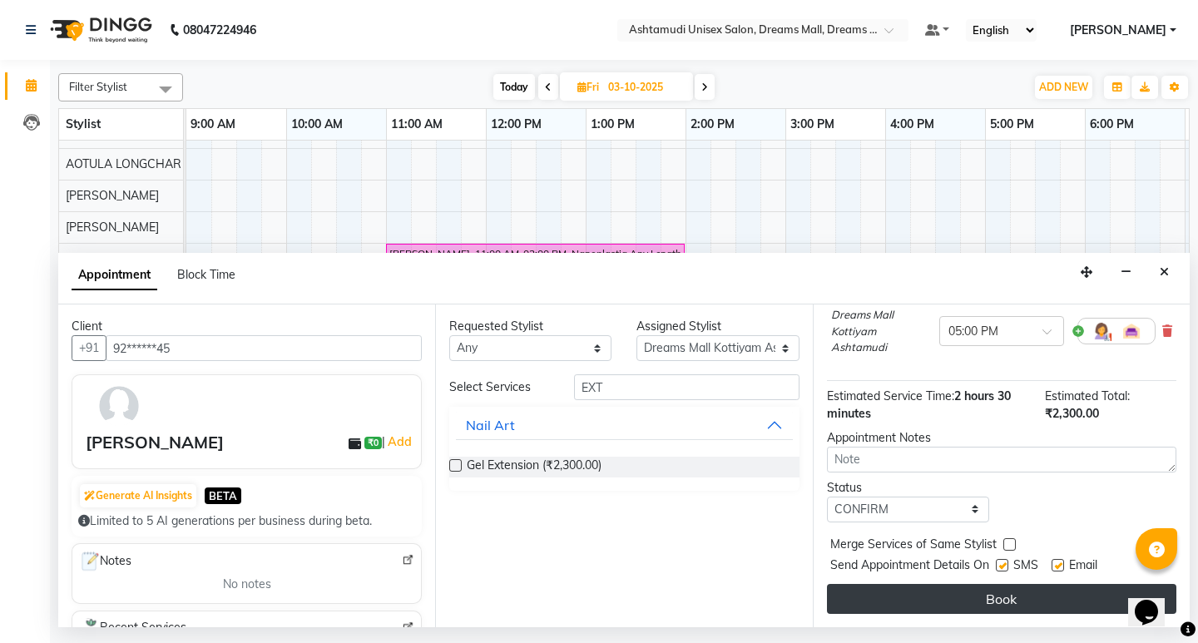
click at [987, 588] on button "Book" at bounding box center [1001, 599] width 349 height 30
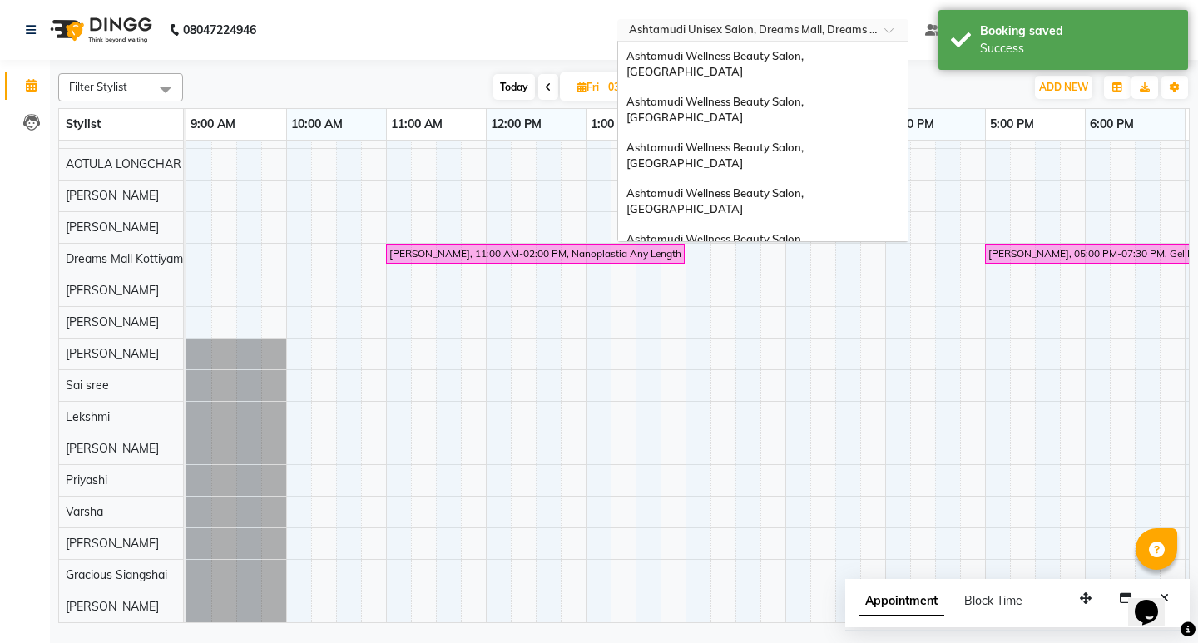
click at [867, 35] on input "text" at bounding box center [745, 31] width 241 height 17
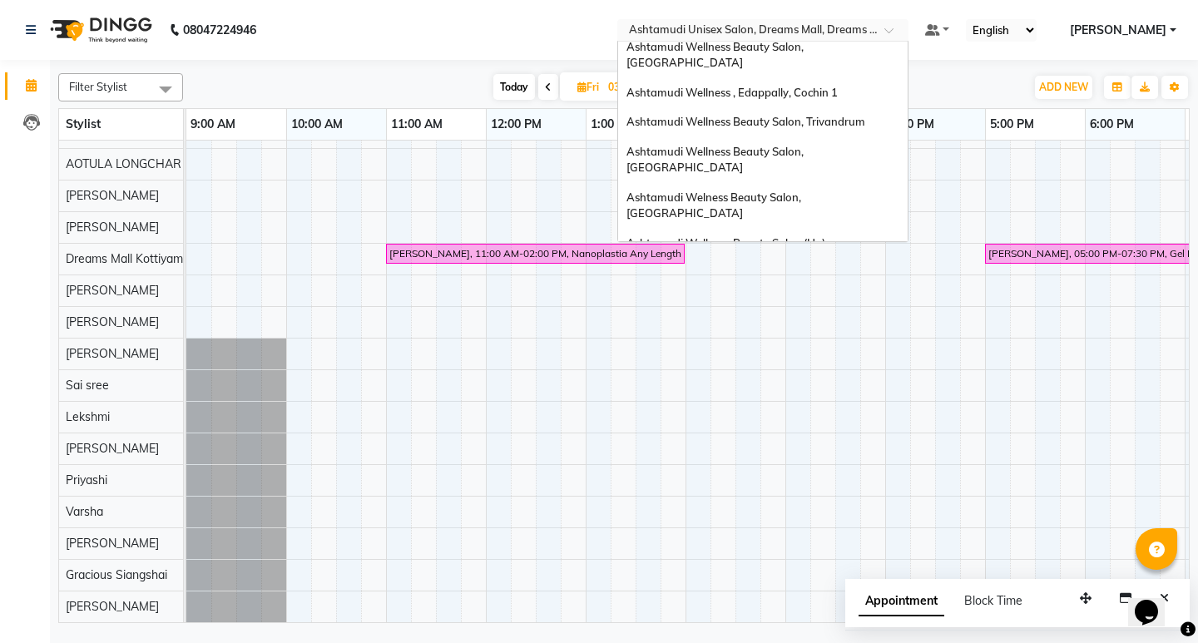
scroll to position [93, 0]
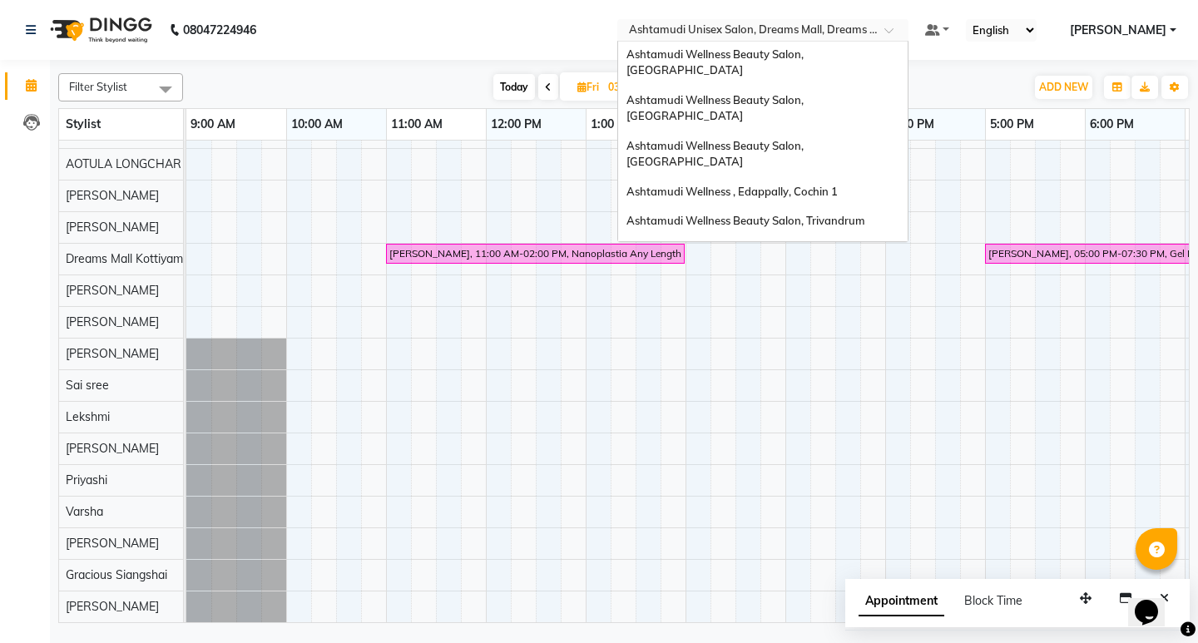
click at [803, 289] on span "Ashtamudi Welness Beauty Salon, [GEOGRAPHIC_DATA]" at bounding box center [714, 304] width 177 height 30
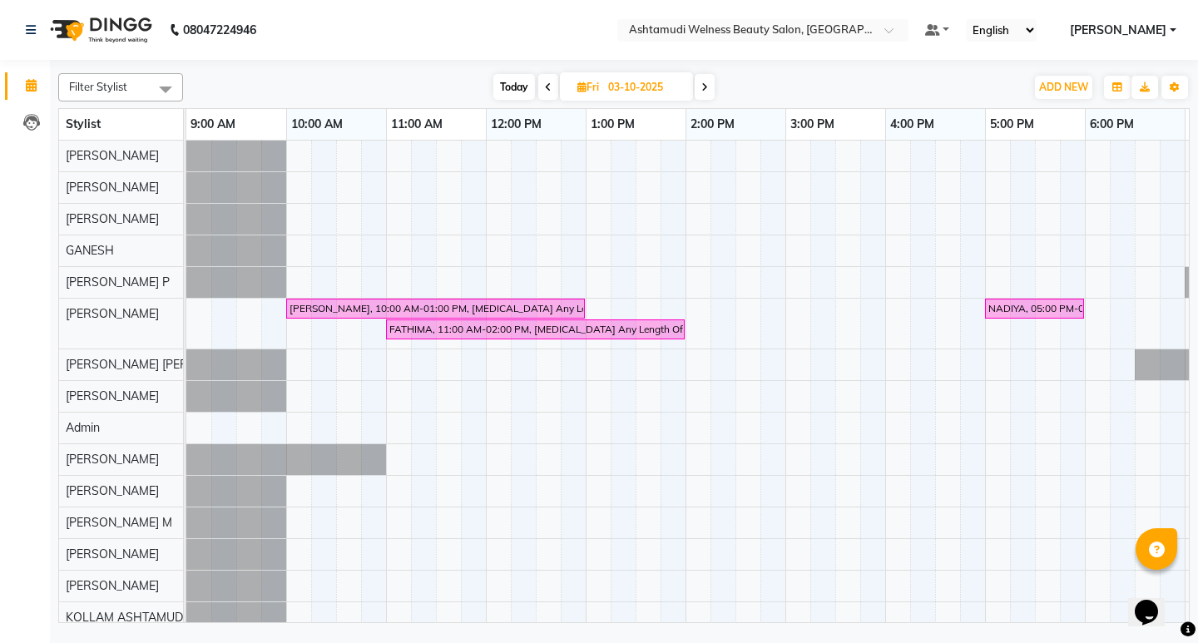
scroll to position [0, 195]
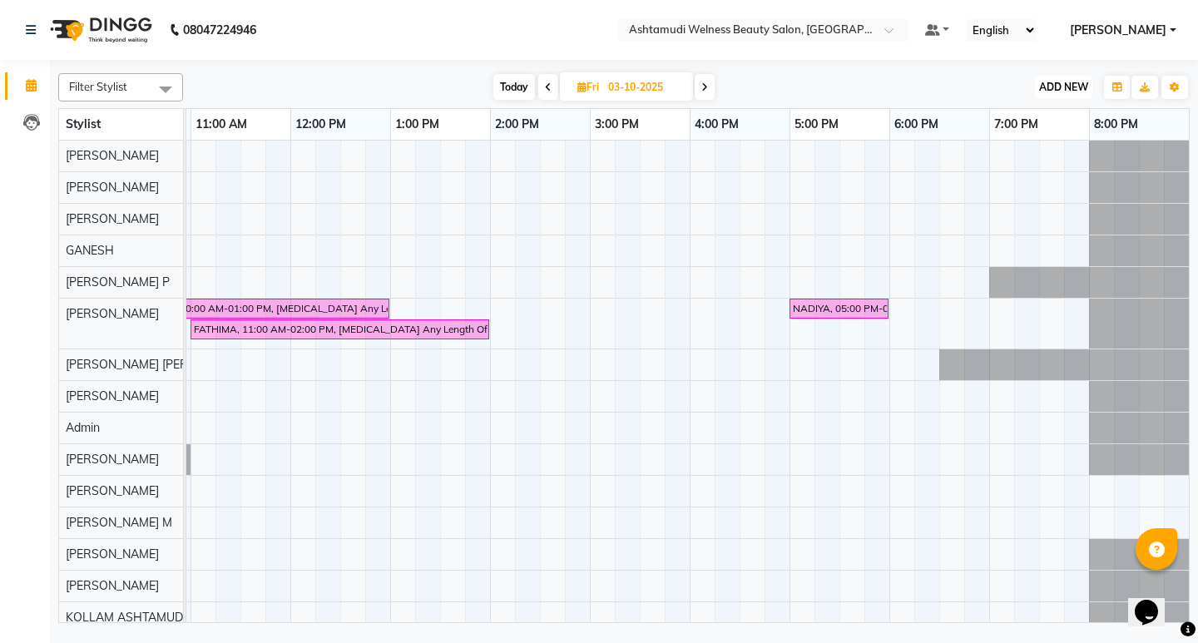
click at [1070, 82] on span "ADD NEW" at bounding box center [1063, 87] width 49 height 12
click at [1031, 119] on button "Add Appointment" at bounding box center [1025, 119] width 131 height 22
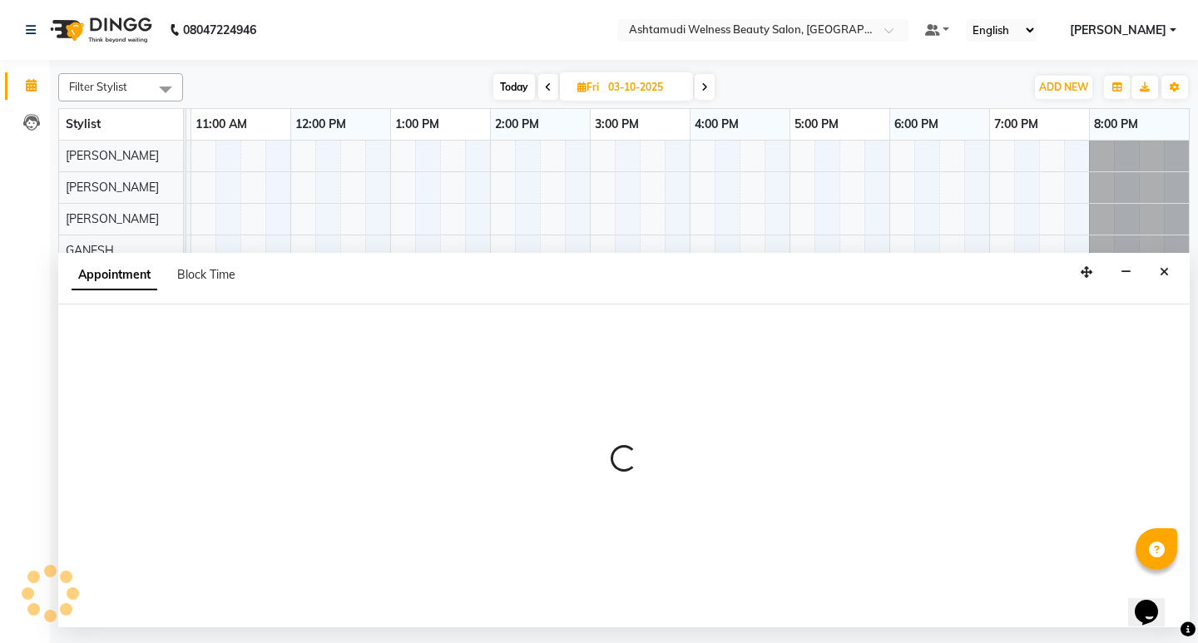
select select "tentative"
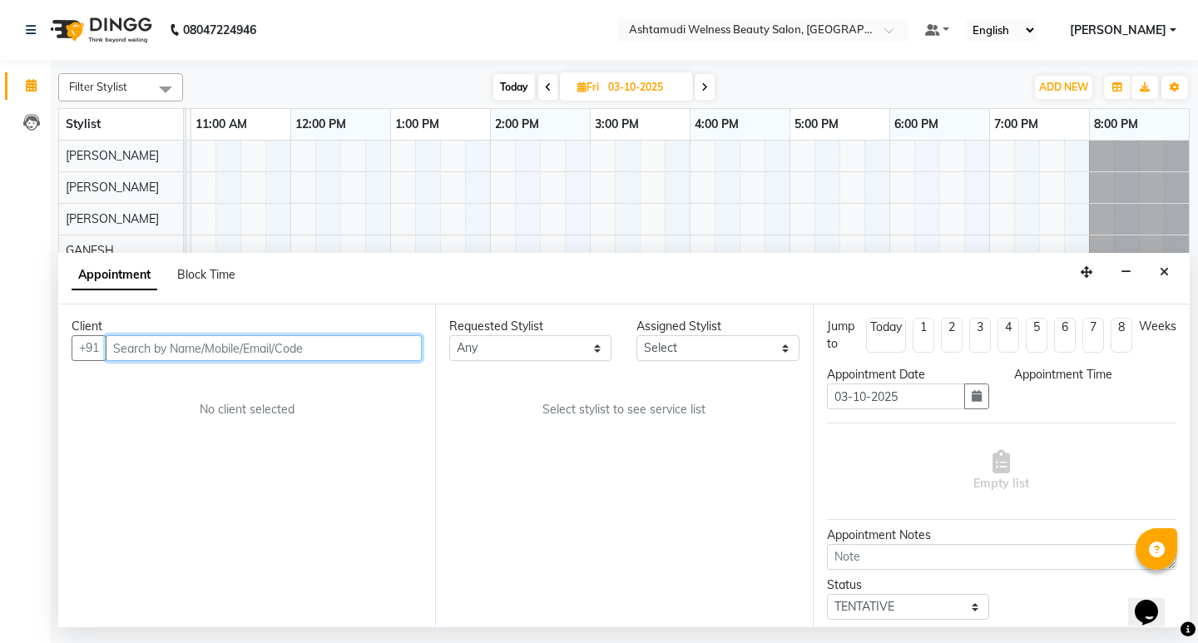
select select "600"
click at [262, 350] on input "text" at bounding box center [264, 348] width 316 height 26
paste input "919207393545"
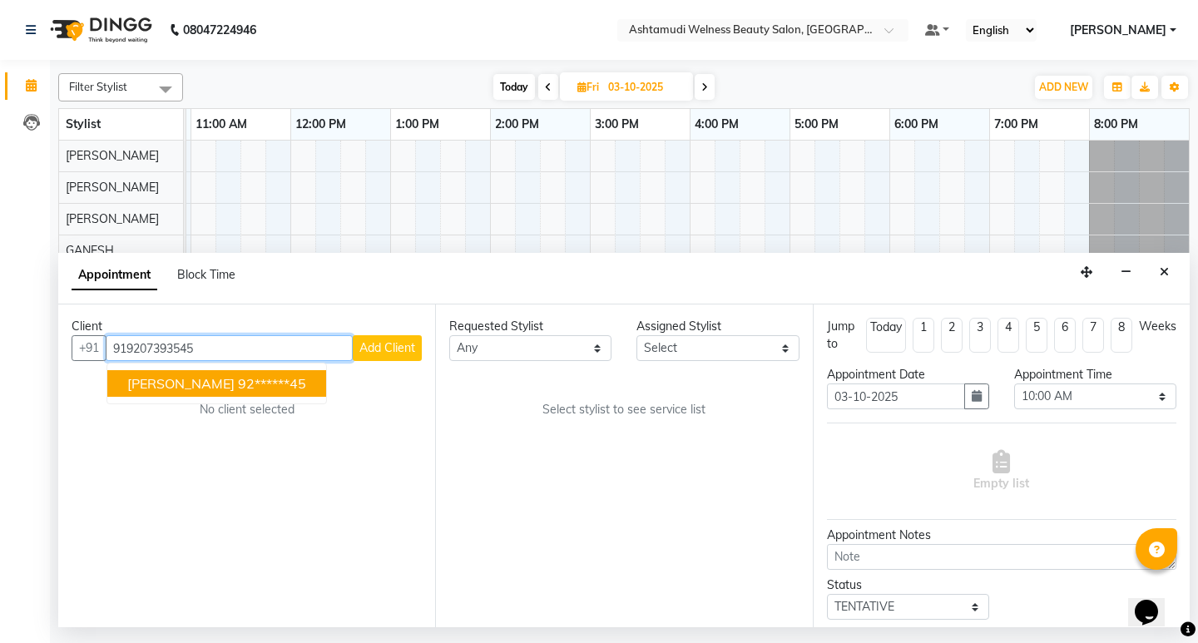
click at [238, 384] on ngb-highlight "92******45" at bounding box center [272, 383] width 68 height 17
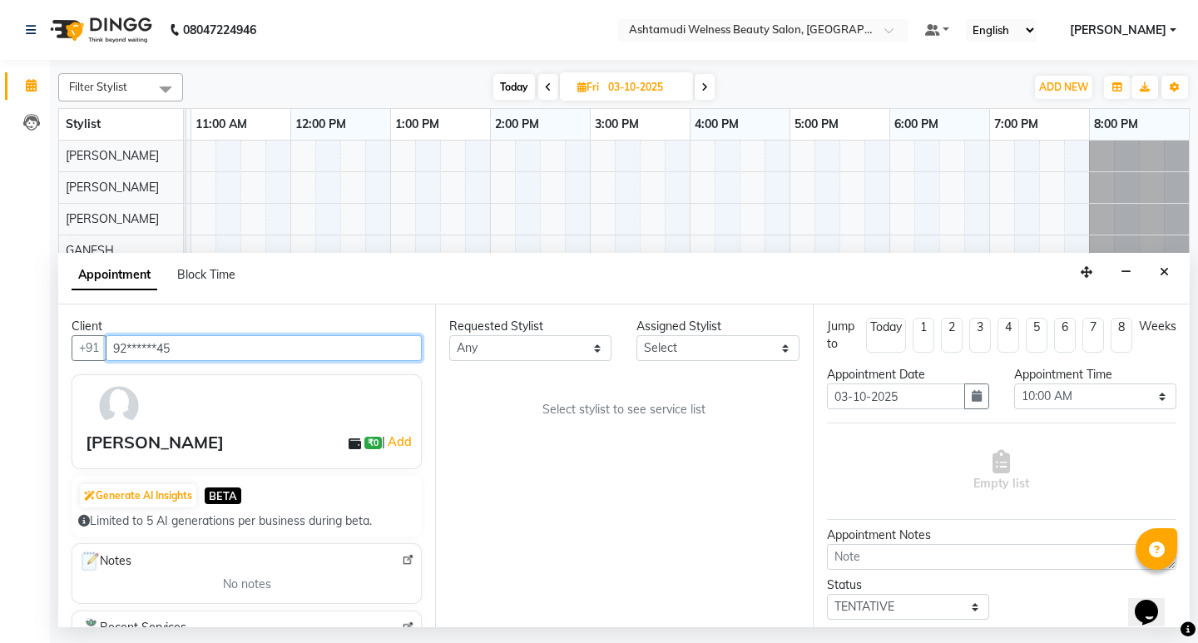
type input "92******45"
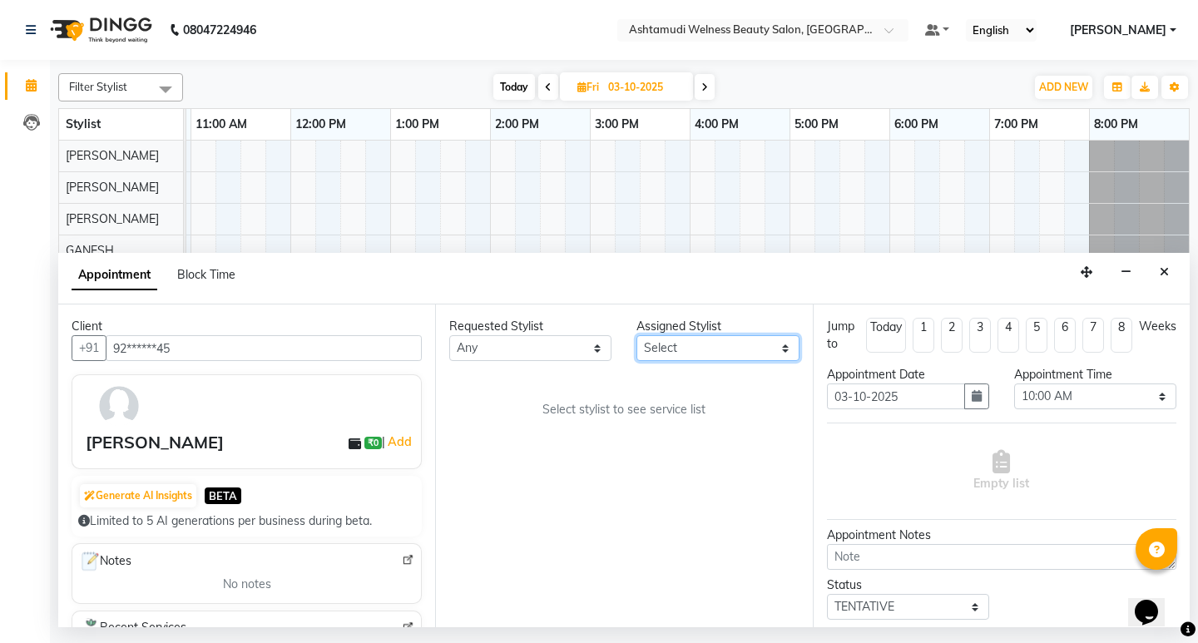
click at [739, 350] on select "Select [PERSON_NAME] Admin [PERSON_NAME] [PERSON_NAME] [PERSON_NAME] M [PERSON_…" at bounding box center [717, 348] width 162 height 26
select select "25976"
click at [636, 335] on select "Select [PERSON_NAME] Admin [PERSON_NAME] [PERSON_NAME] [PERSON_NAME] M [PERSON_…" at bounding box center [717, 348] width 162 height 26
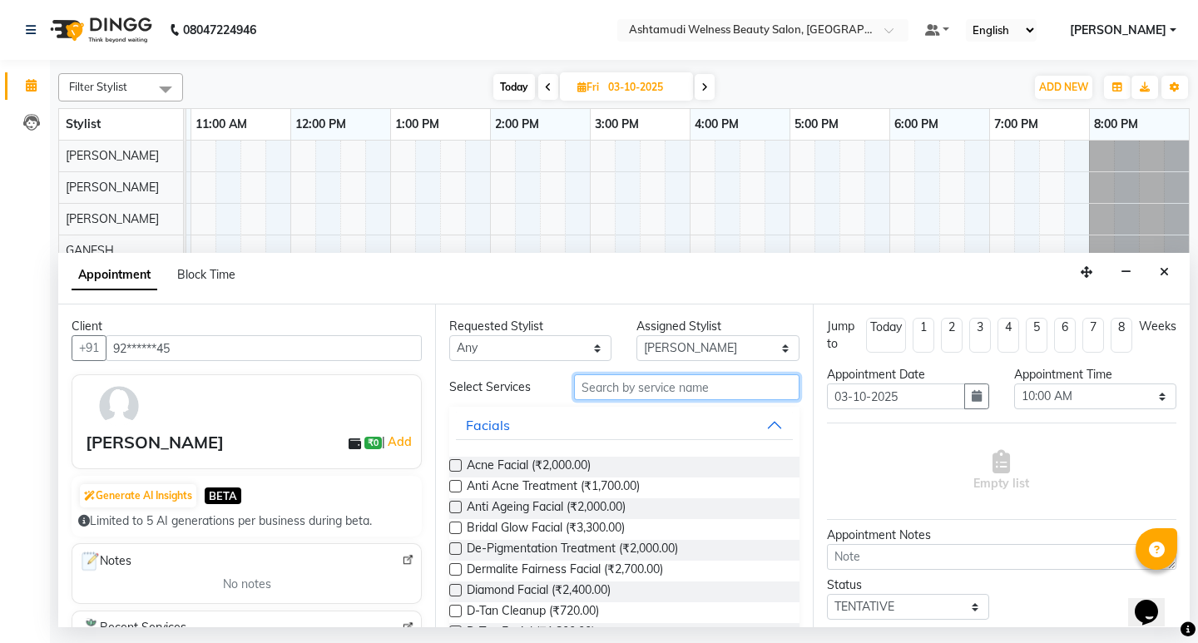
click at [638, 389] on input "text" at bounding box center [686, 387] width 225 height 26
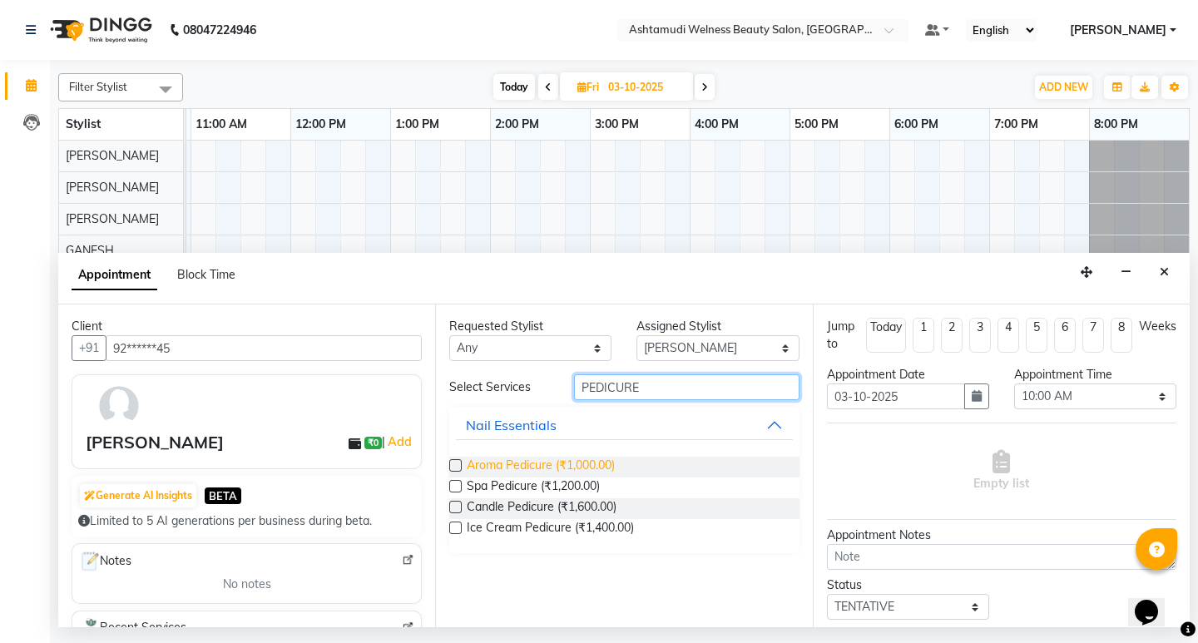
type input "PEDICURE"
click at [561, 469] on span "Aroma Pedicure (₹1,000.00)" at bounding box center [541, 467] width 148 height 21
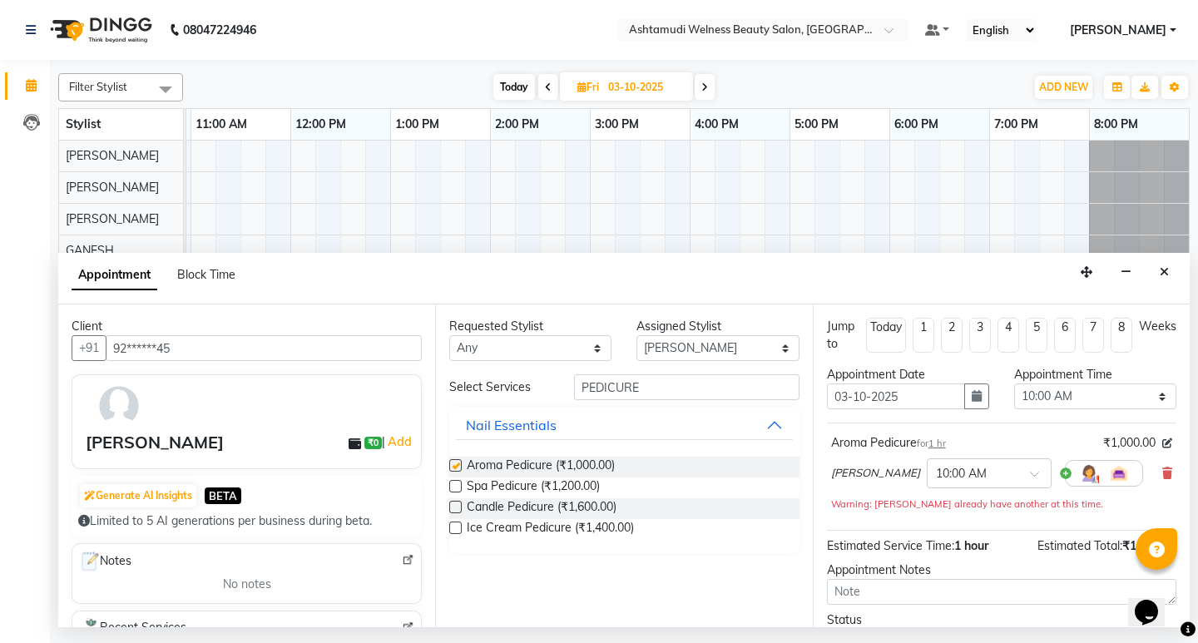
checkbox input "false"
click at [675, 383] on input "PEDICURE" at bounding box center [686, 387] width 225 height 26
type input "P"
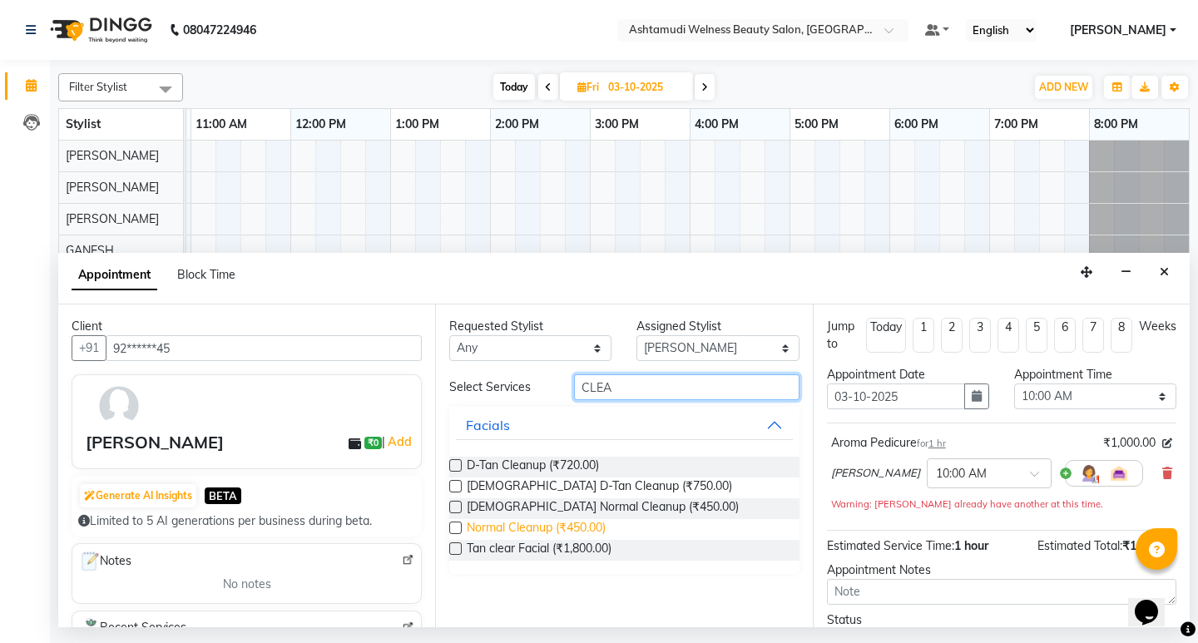
type input "CLEA"
click at [549, 528] on span "Normal Cleanup (₹450.00)" at bounding box center [536, 529] width 139 height 21
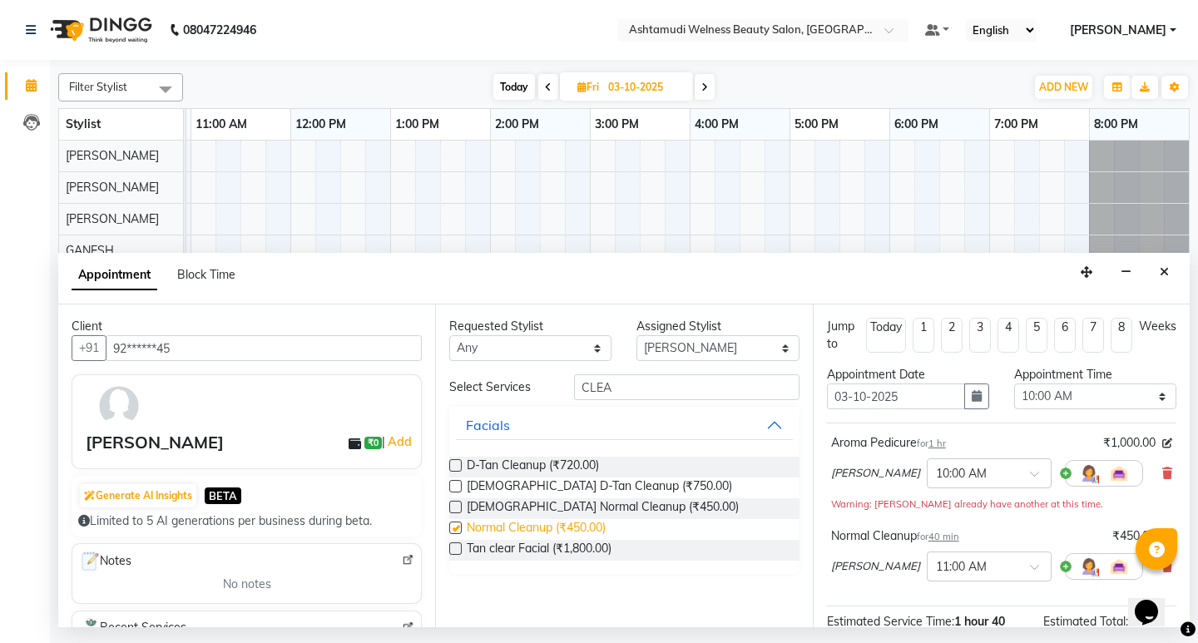
checkbox input "false"
click at [626, 390] on input "CLEA" at bounding box center [686, 387] width 225 height 26
type input "C"
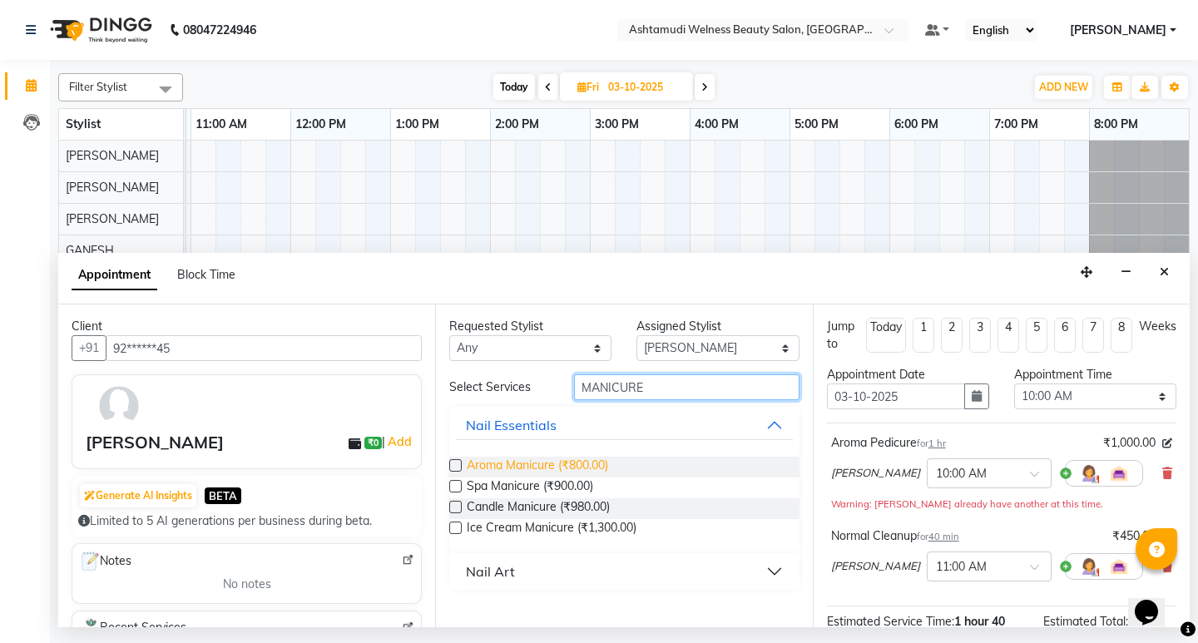
type input "MANICURE"
click at [564, 465] on span "Aroma Manicure (₹800.00)" at bounding box center [537, 467] width 141 height 21
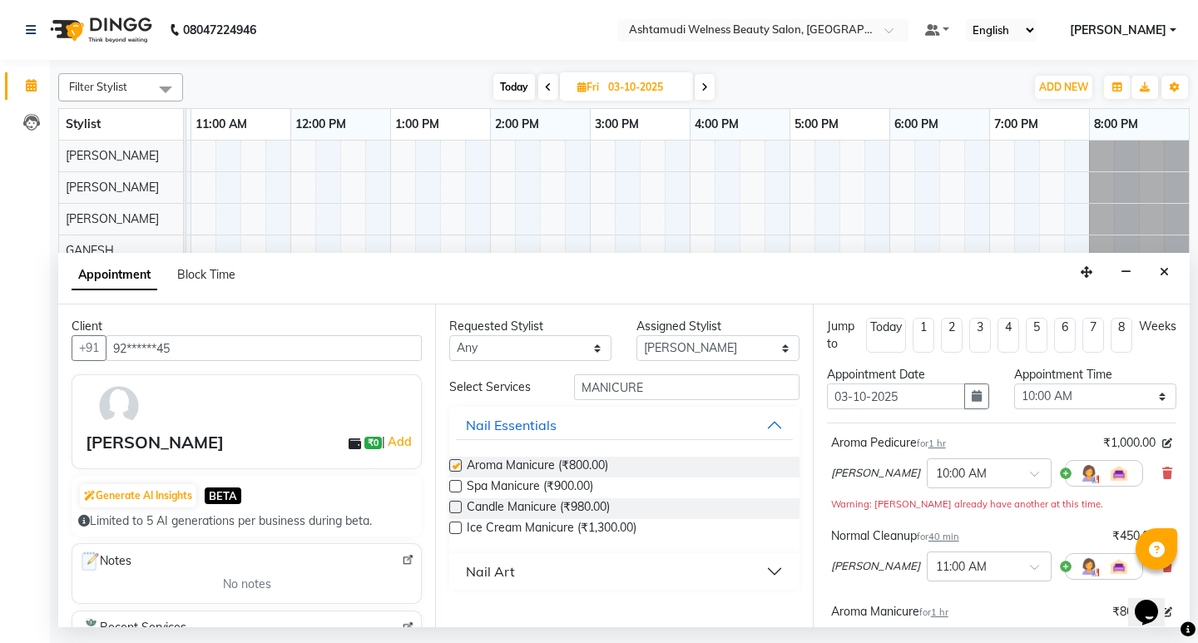
checkbox input "false"
click at [1162, 477] on icon at bounding box center [1167, 473] width 10 height 12
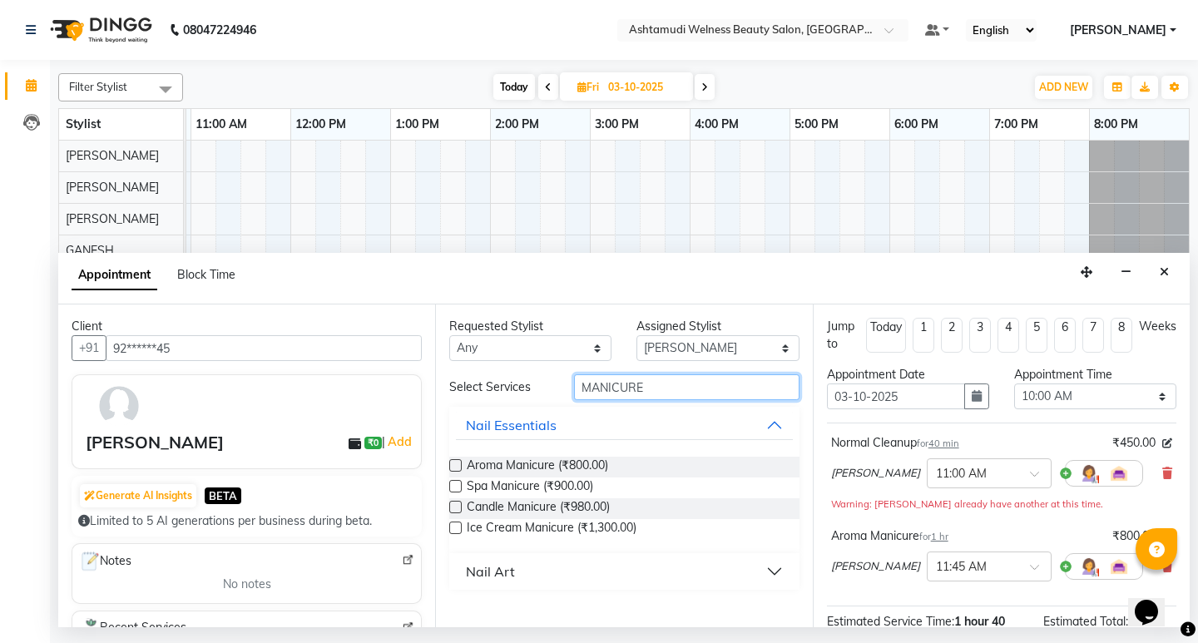
click at [670, 388] on input "MANICURE" at bounding box center [686, 387] width 225 height 26
type input "M"
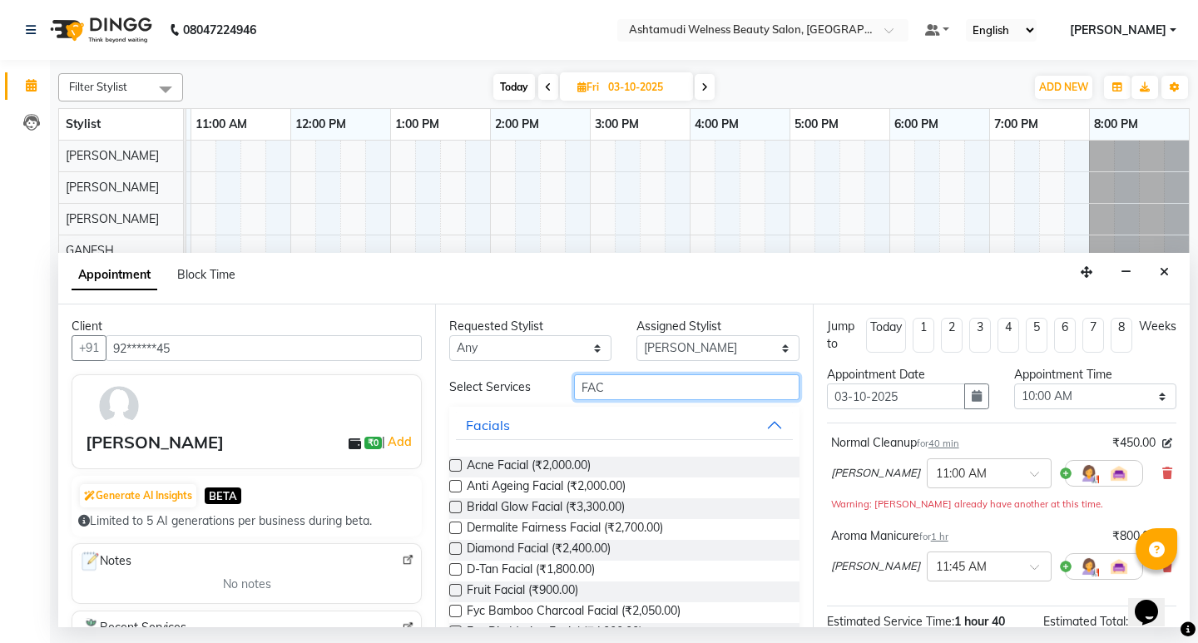
scroll to position [83, 0]
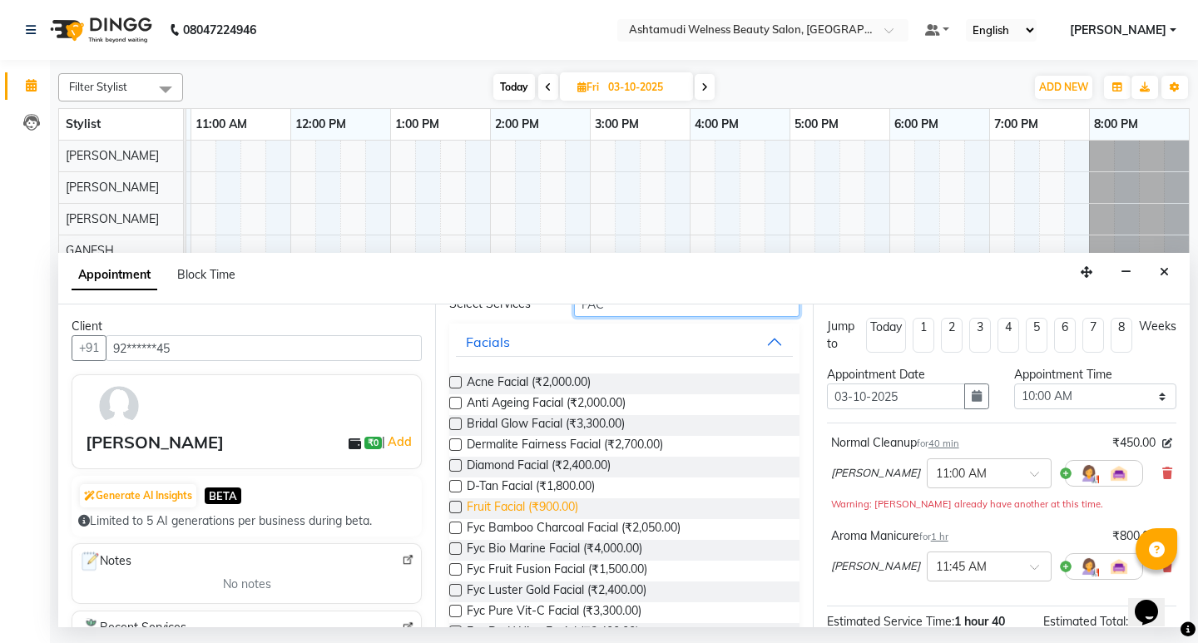
type input "FAC"
click at [508, 509] on span "Fruit Facial (₹900.00)" at bounding box center [522, 508] width 111 height 21
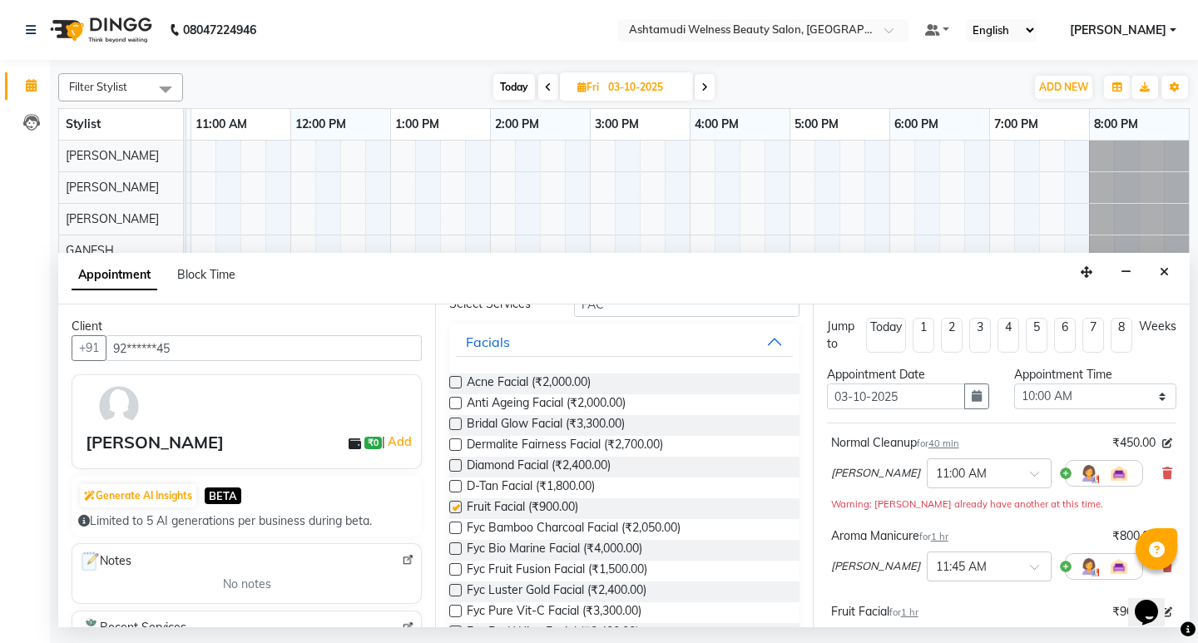
checkbox input "false"
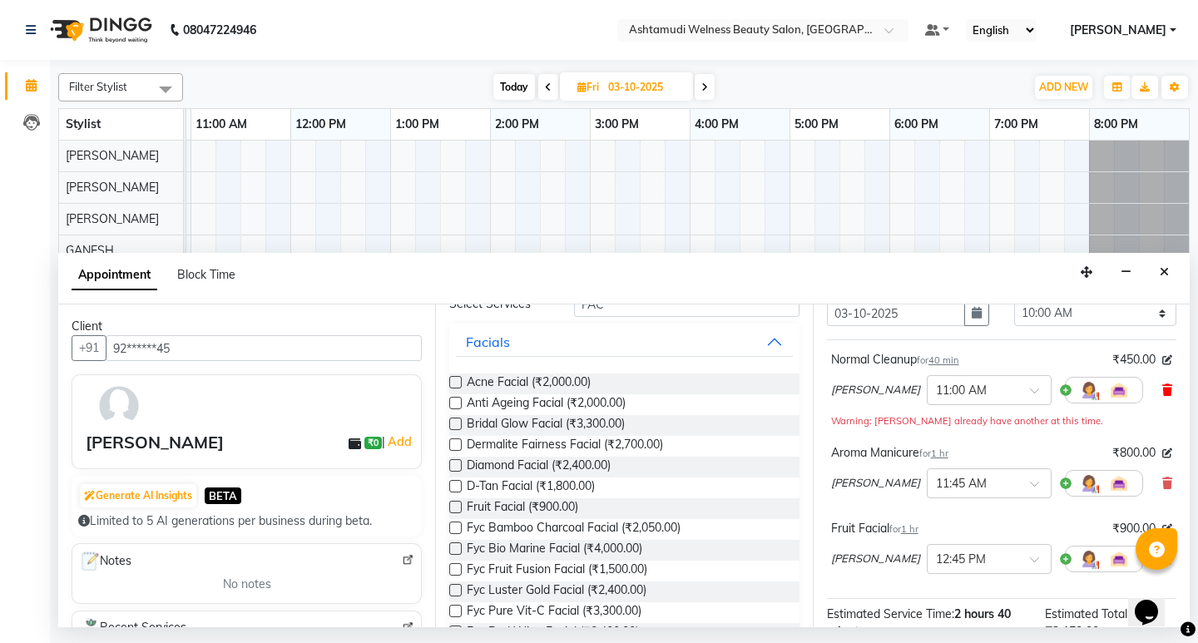
click at [1162, 385] on icon at bounding box center [1167, 390] width 10 height 12
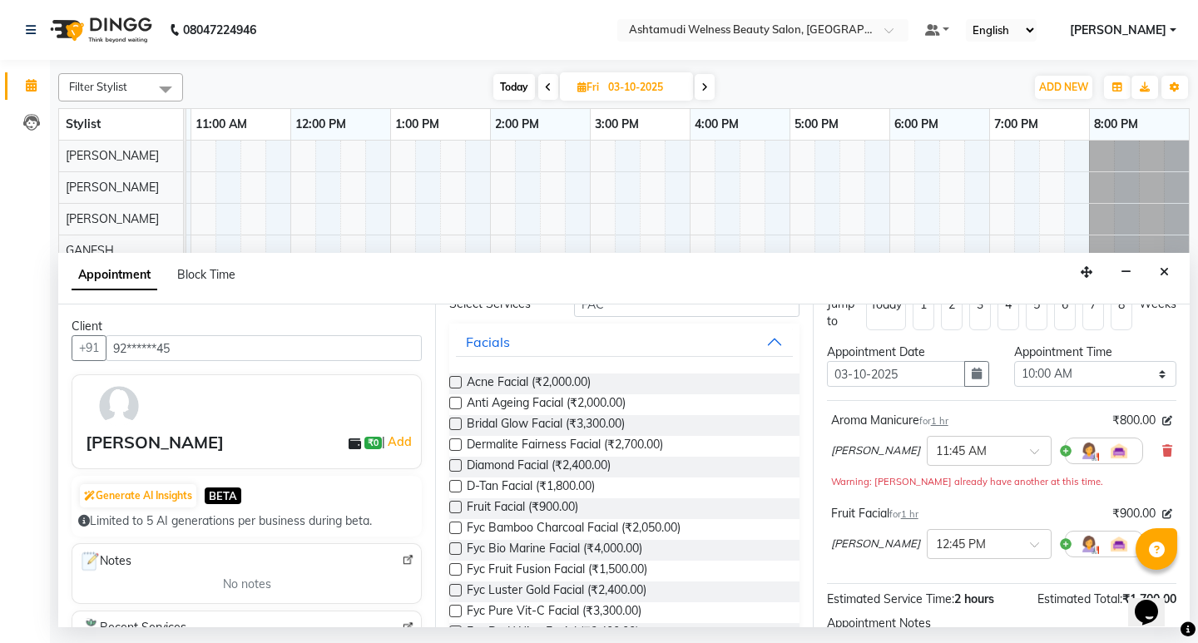
scroll to position [0, 0]
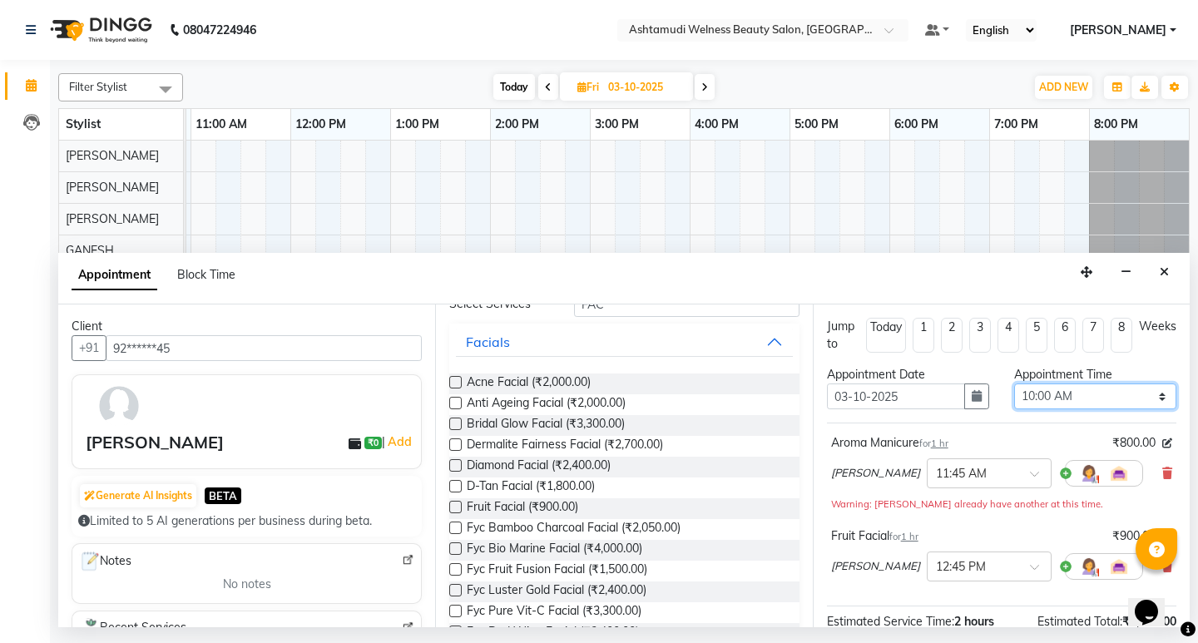
click at [1101, 393] on select "Select 10:00 AM 10:15 AM 10:30 AM 10:45 AM 11:00 AM 11:15 AM 11:30 AM 11:45 AM …" at bounding box center [1095, 396] width 162 height 26
select select "900"
click at [1014, 383] on select "Select 10:00 AM 10:15 AM 10:30 AM 10:45 AM 11:00 AM 11:15 AM 11:30 AM 11:45 AM …" at bounding box center [1095, 396] width 162 height 26
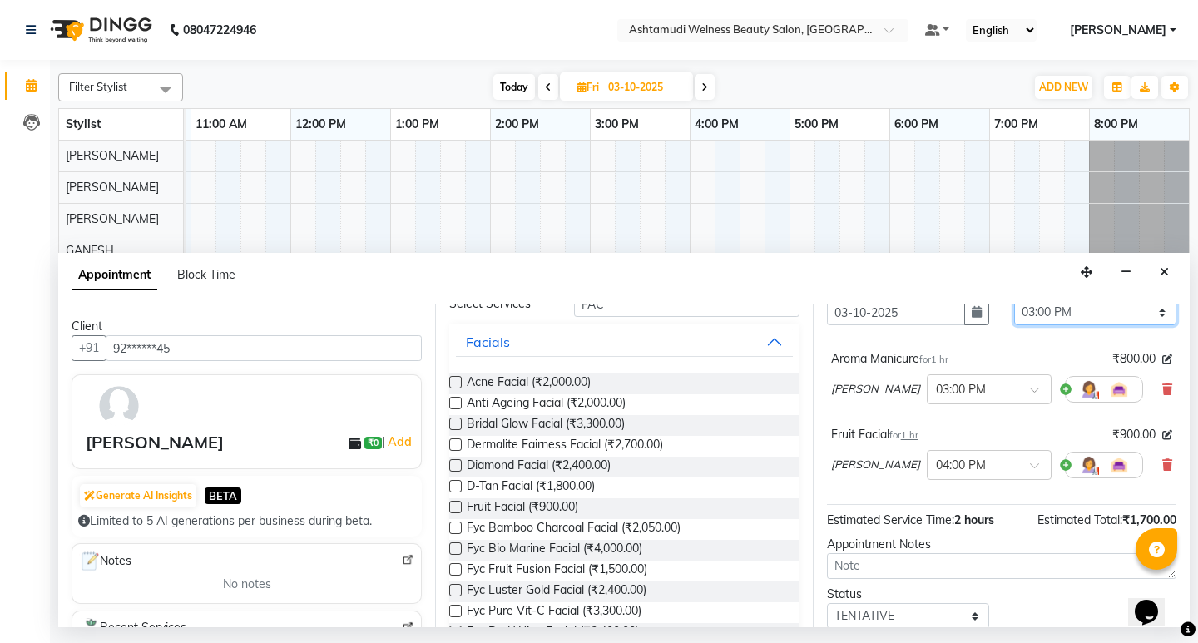
scroll to position [168, 0]
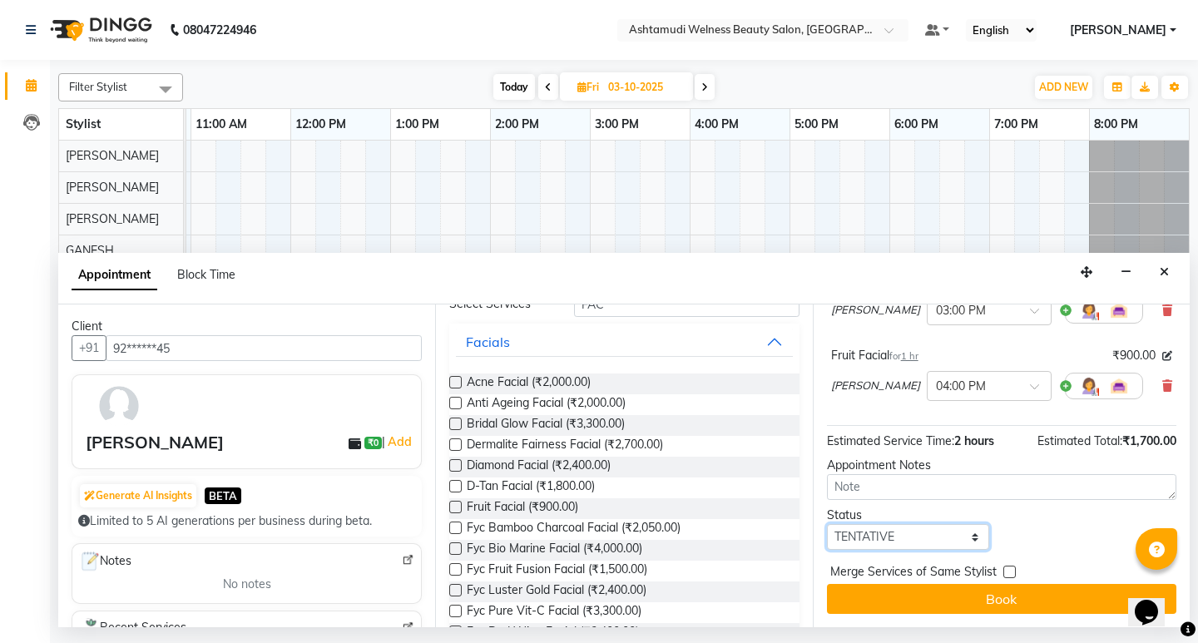
click at [913, 542] on select "Select TENTATIVE CONFIRM UPCOMING" at bounding box center [908, 537] width 162 height 26
select select "confirm booking"
click at [827, 524] on select "Select TENTATIVE CONFIRM UPCOMING" at bounding box center [908, 537] width 162 height 26
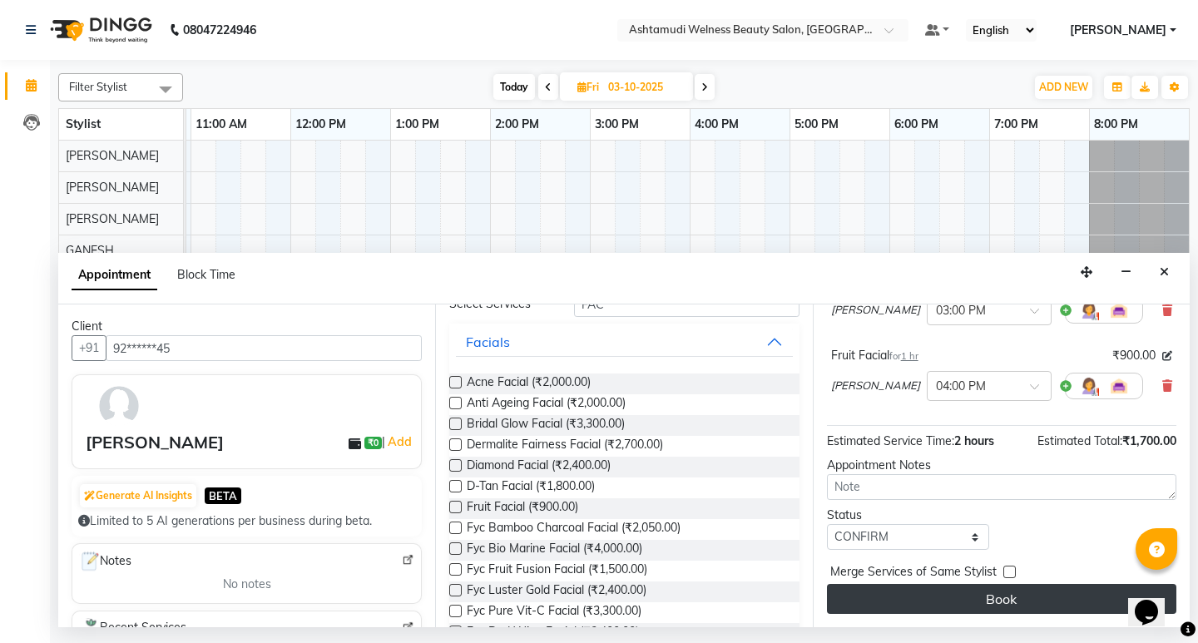
click at [989, 596] on button "Book" at bounding box center [1001, 599] width 349 height 30
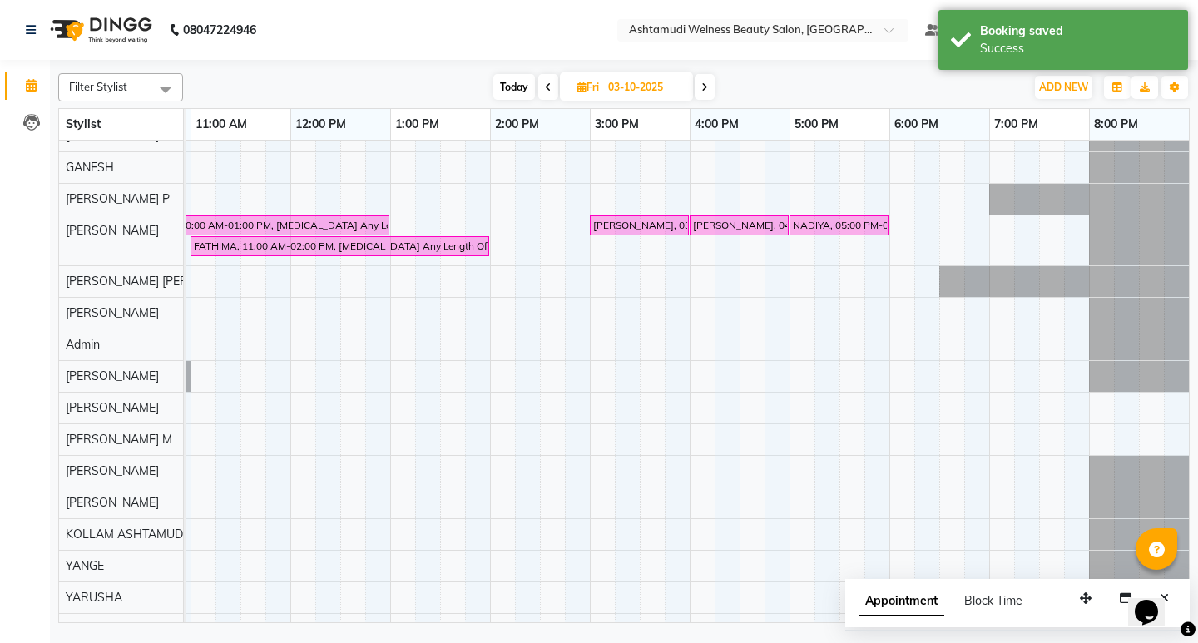
scroll to position [0, 0]
